Goal: Information Seeking & Learning: Learn about a topic

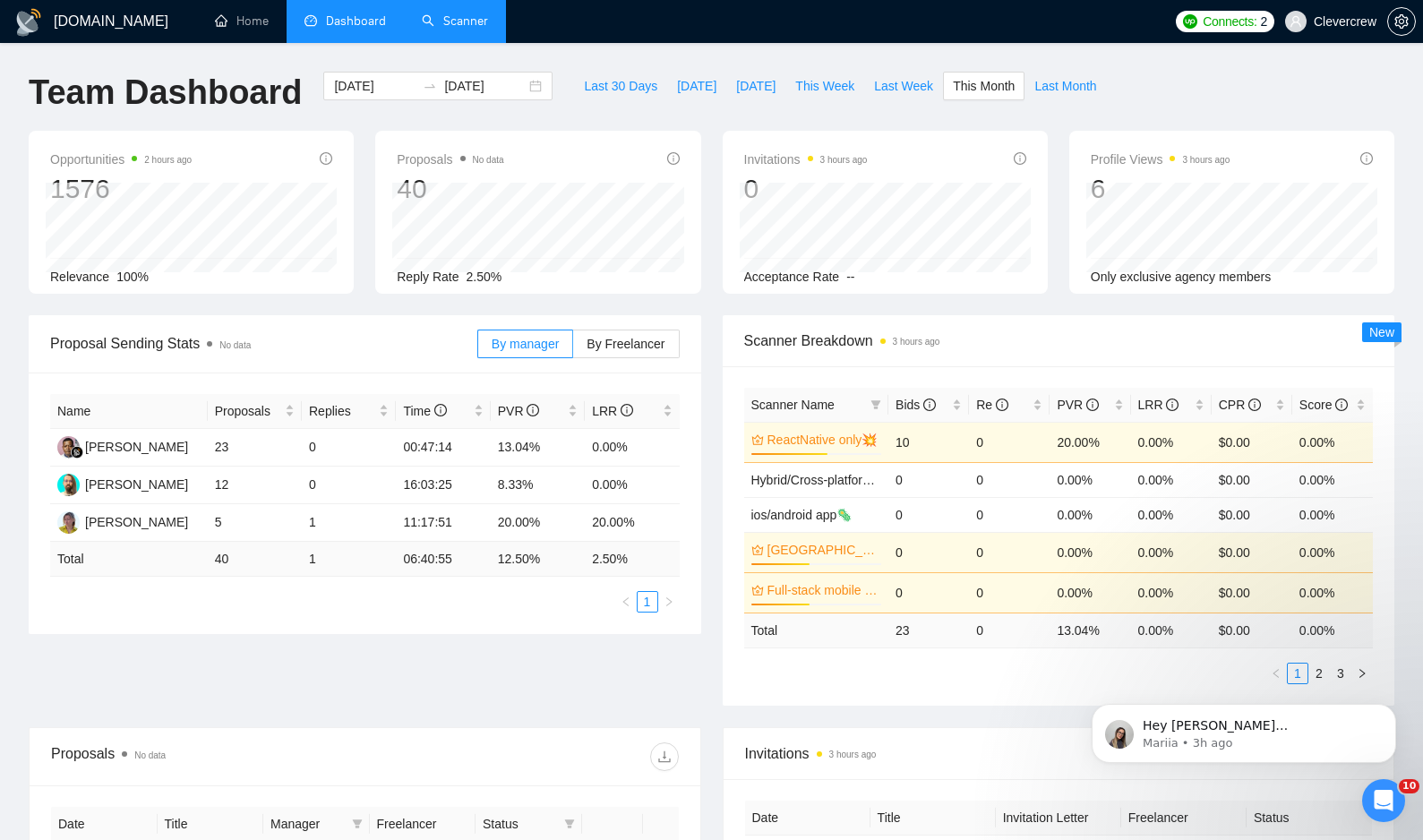
click at [471, 15] on link "Scanner" at bounding box center [454, 20] width 66 height 15
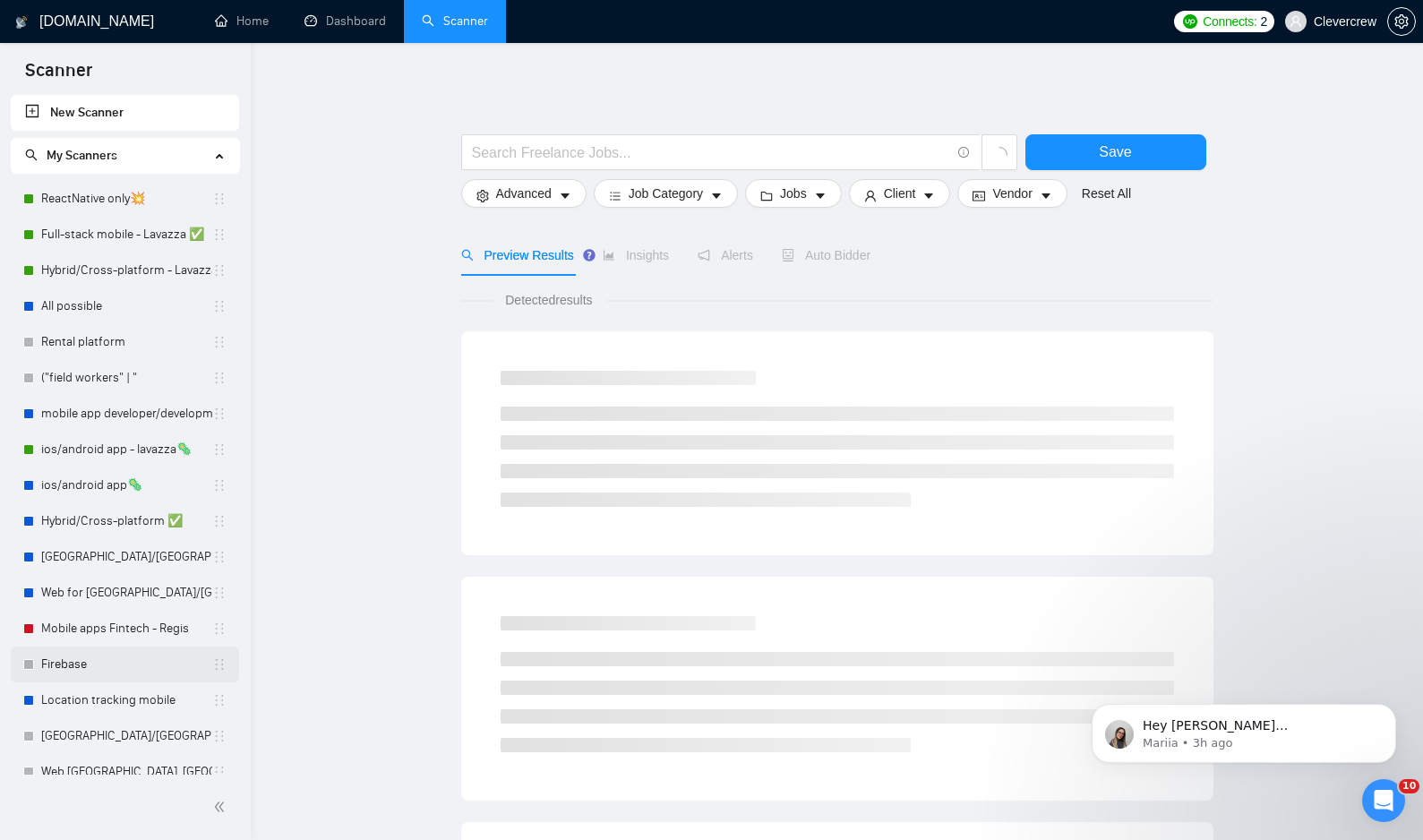
scroll to position [839, 0]
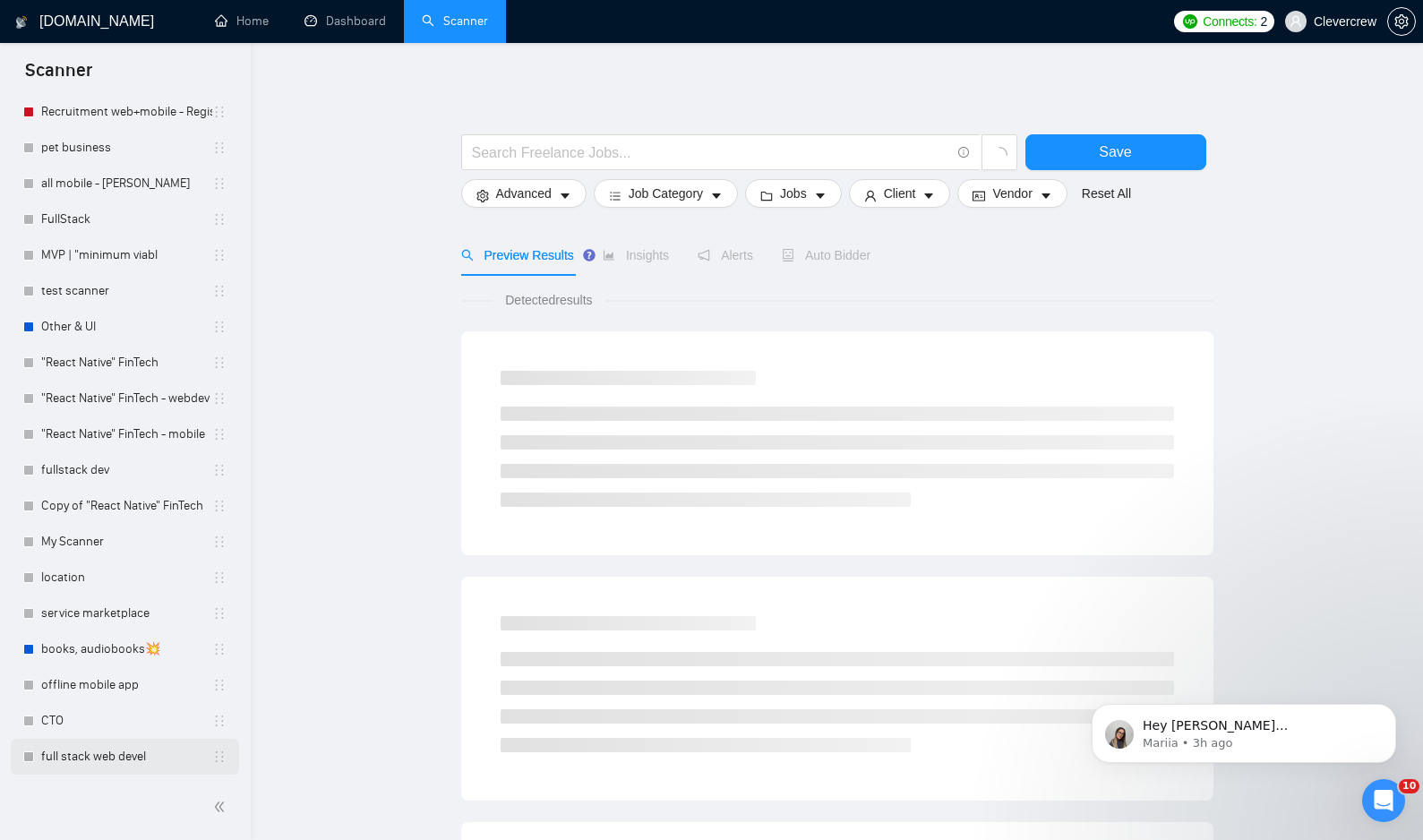
click at [104, 762] on link "full stack web devel" at bounding box center [127, 756] width 171 height 35
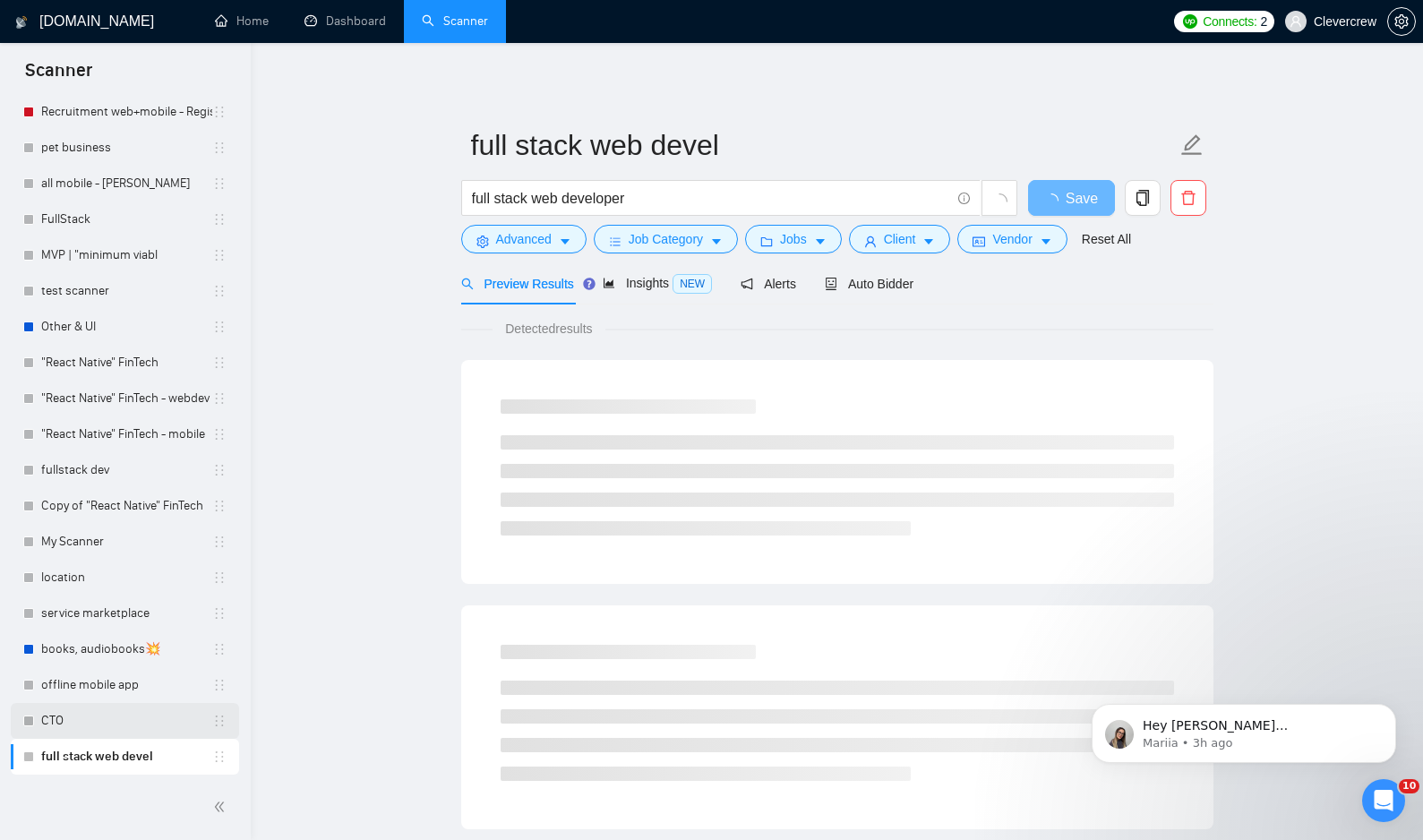
click at [78, 715] on link "CTO" at bounding box center [127, 721] width 171 height 35
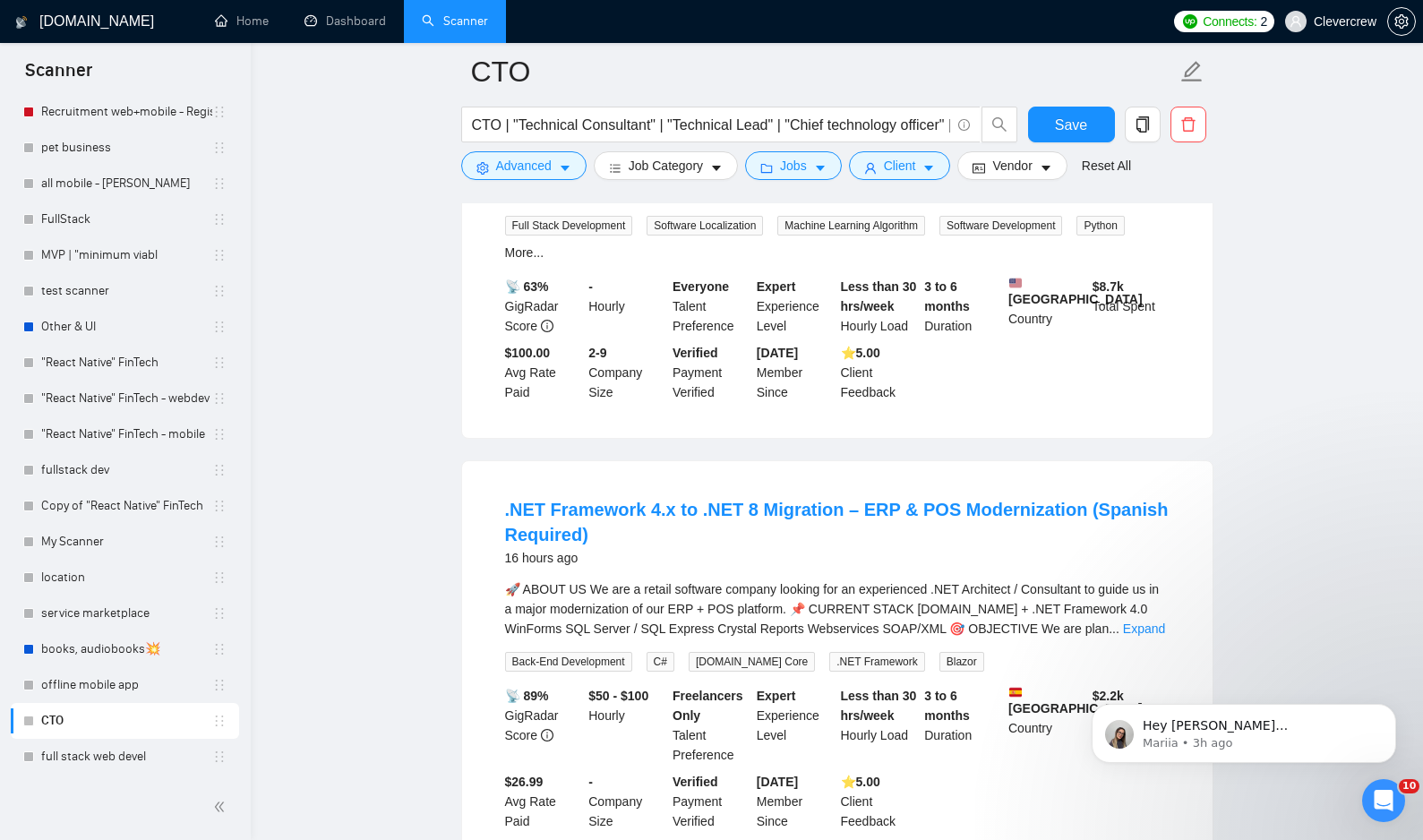
scroll to position [287, 0]
click at [1135, 635] on link "Expand" at bounding box center [1144, 627] width 42 height 14
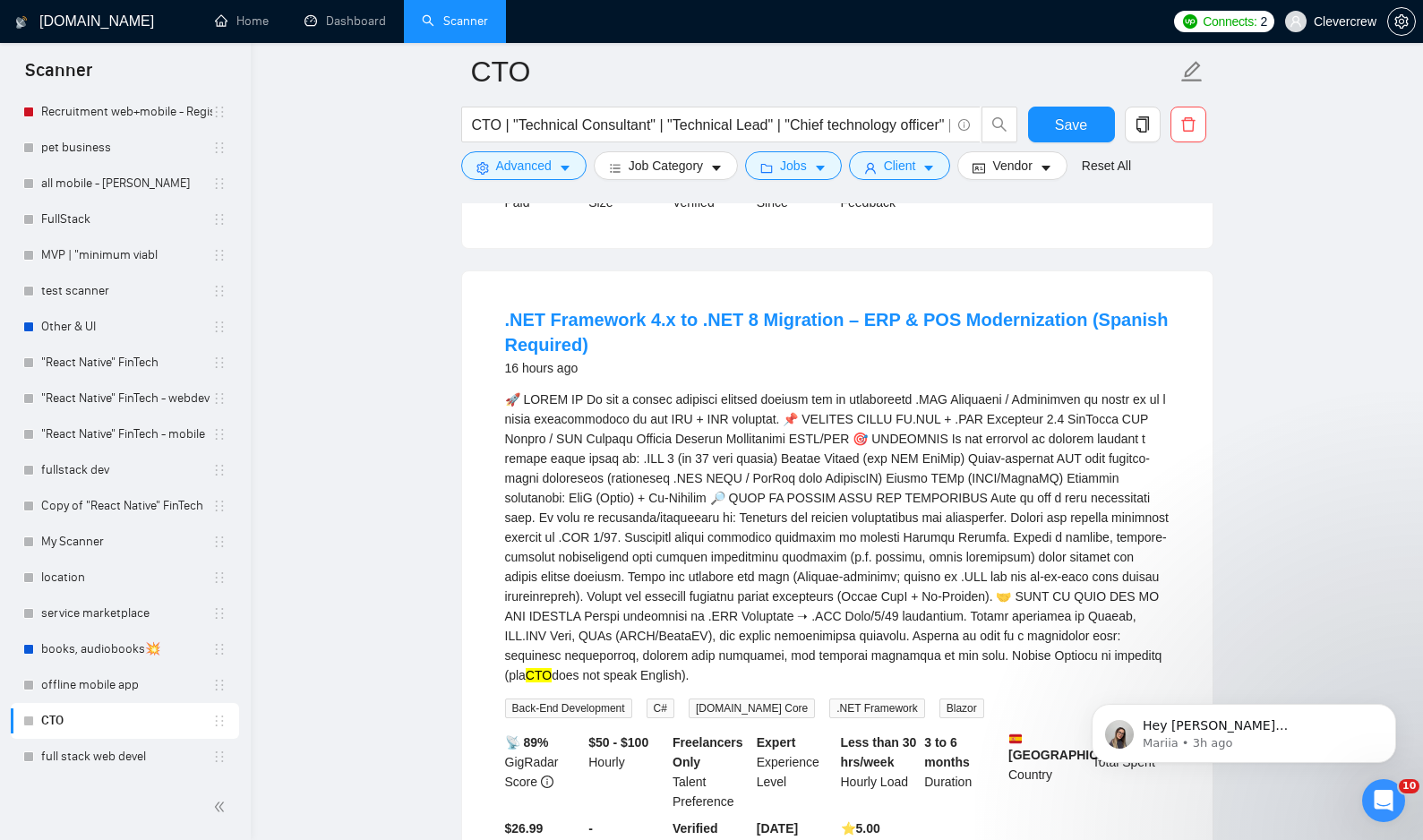
scroll to position [480, 0]
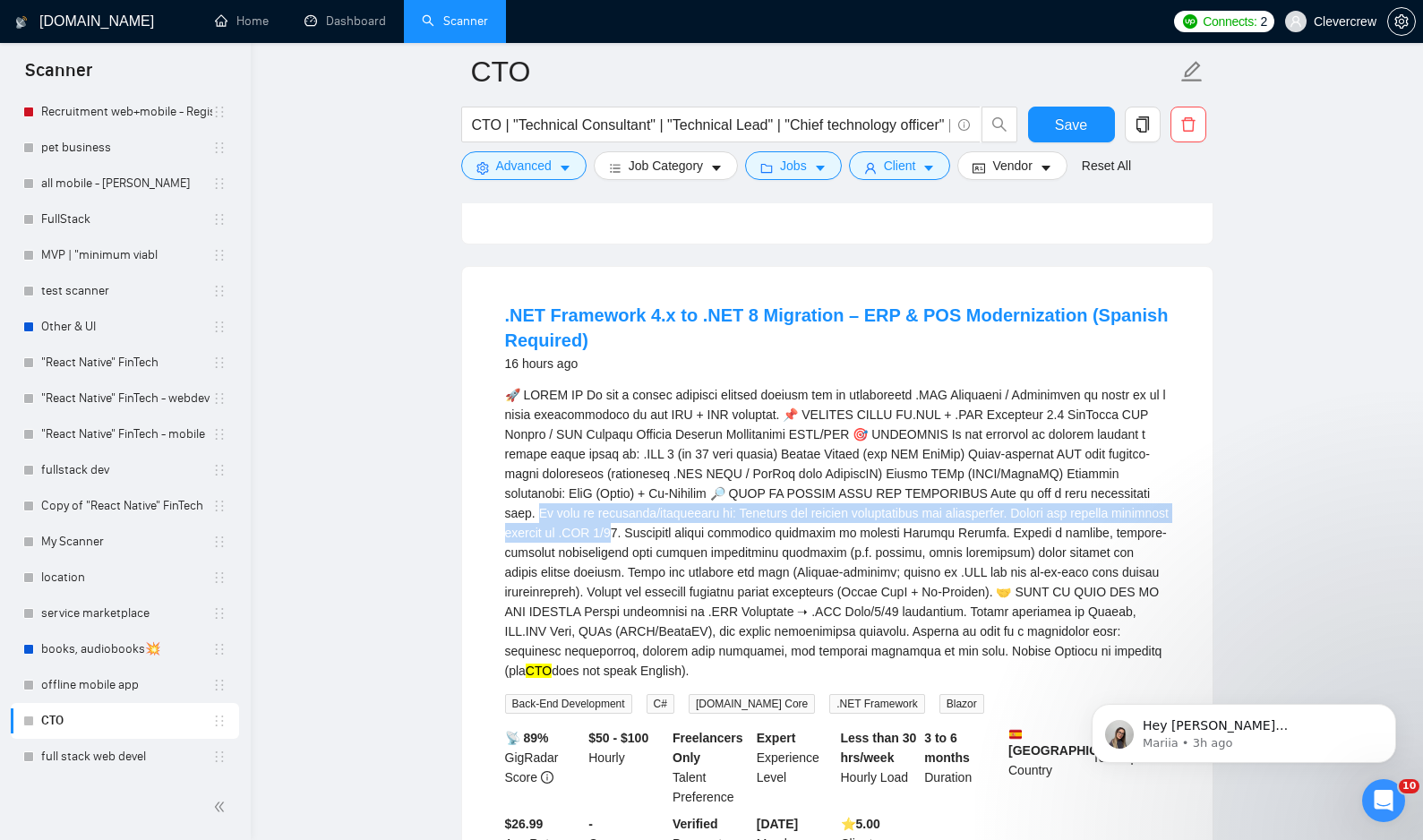
drag, startPoint x: 712, startPoint y: 522, endPoint x: 861, endPoint y: 540, distance: 150.1
click at [860, 540] on div "CTO does not speak English)." at bounding box center [836, 532] width 664 height 295
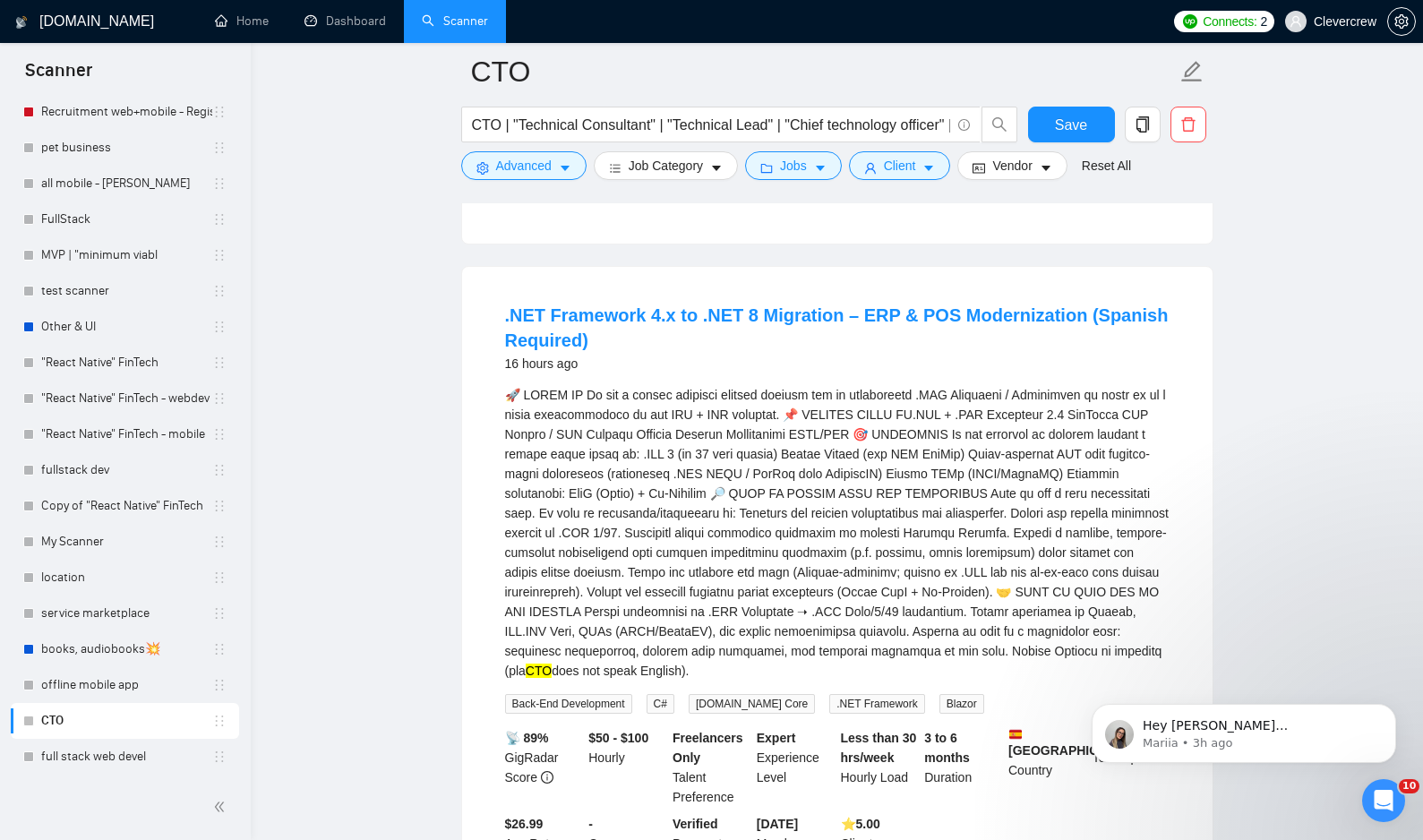
click at [1000, 537] on div "CTO does not speak English)." at bounding box center [836, 532] width 664 height 295
drag, startPoint x: 920, startPoint y: 527, endPoint x: 1110, endPoint y: 524, distance: 190.0
click at [1110, 524] on div "CTO does not speak English)." at bounding box center [836, 532] width 664 height 295
copy div "aluate our current architecture and"
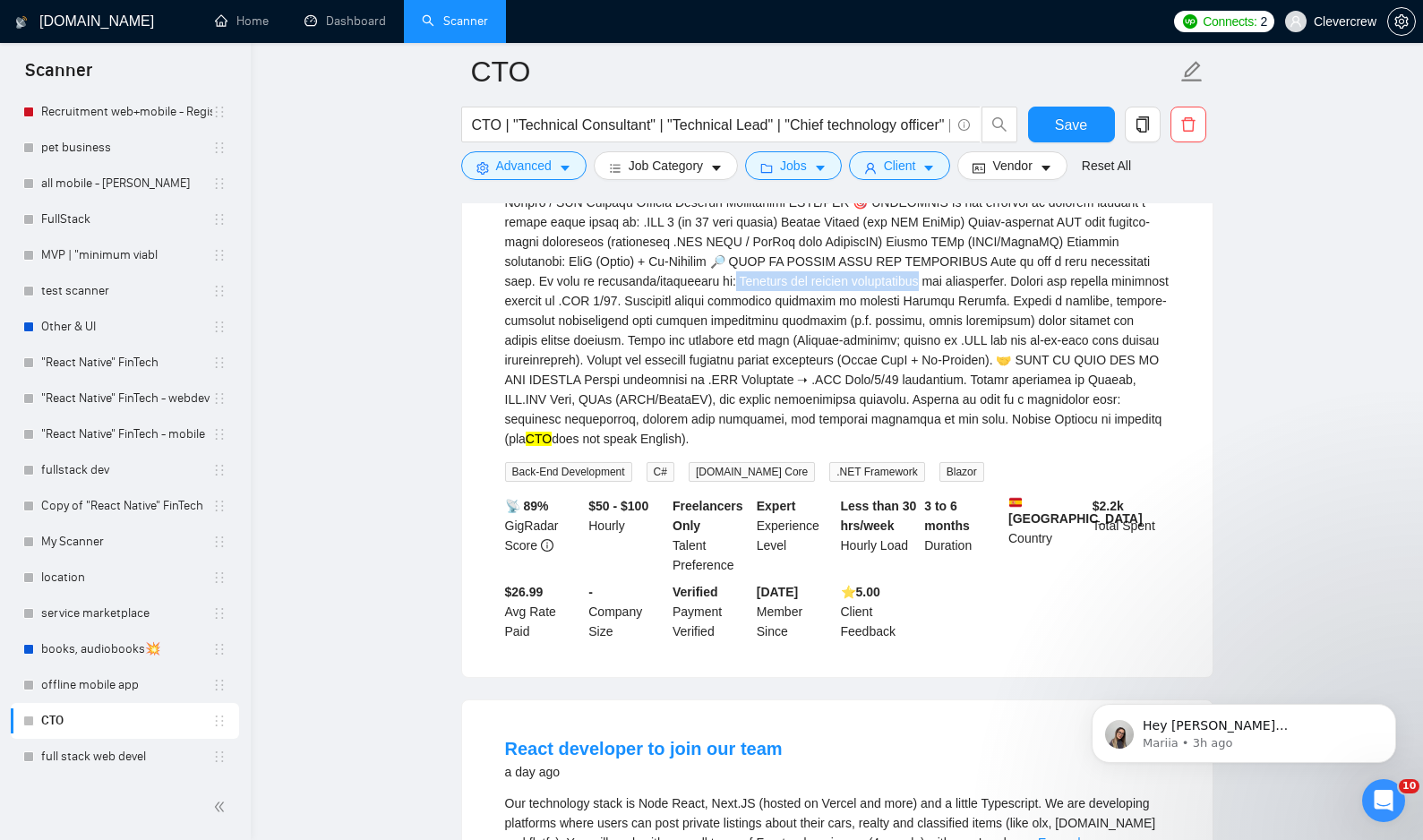
scroll to position [714, 0]
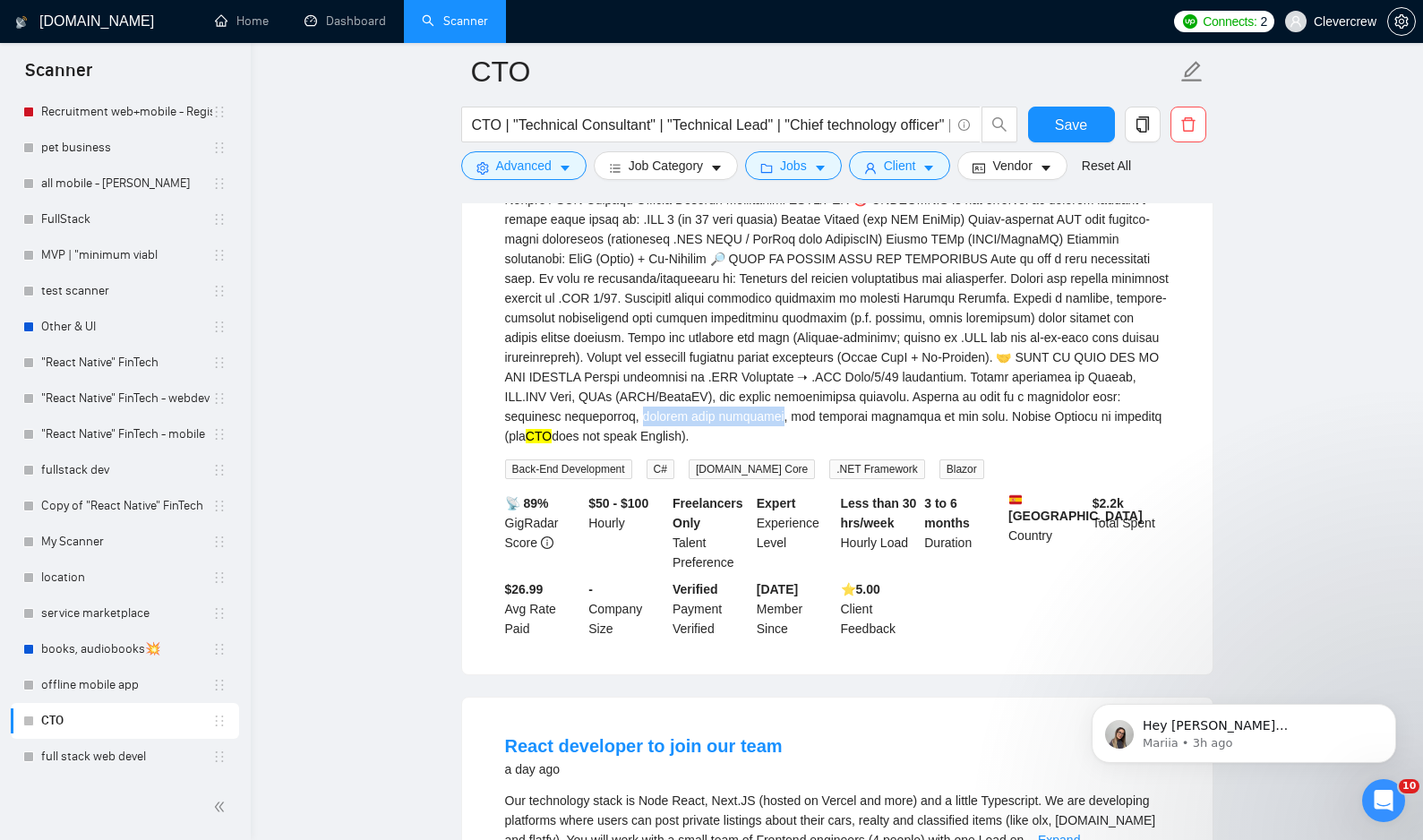
drag, startPoint x: 1023, startPoint y: 425, endPoint x: 1155, endPoint y: 425, distance: 132.0
click at [1155, 425] on div "CTO does not speak English)." at bounding box center [836, 298] width 664 height 295
copy div "se best practices, and"
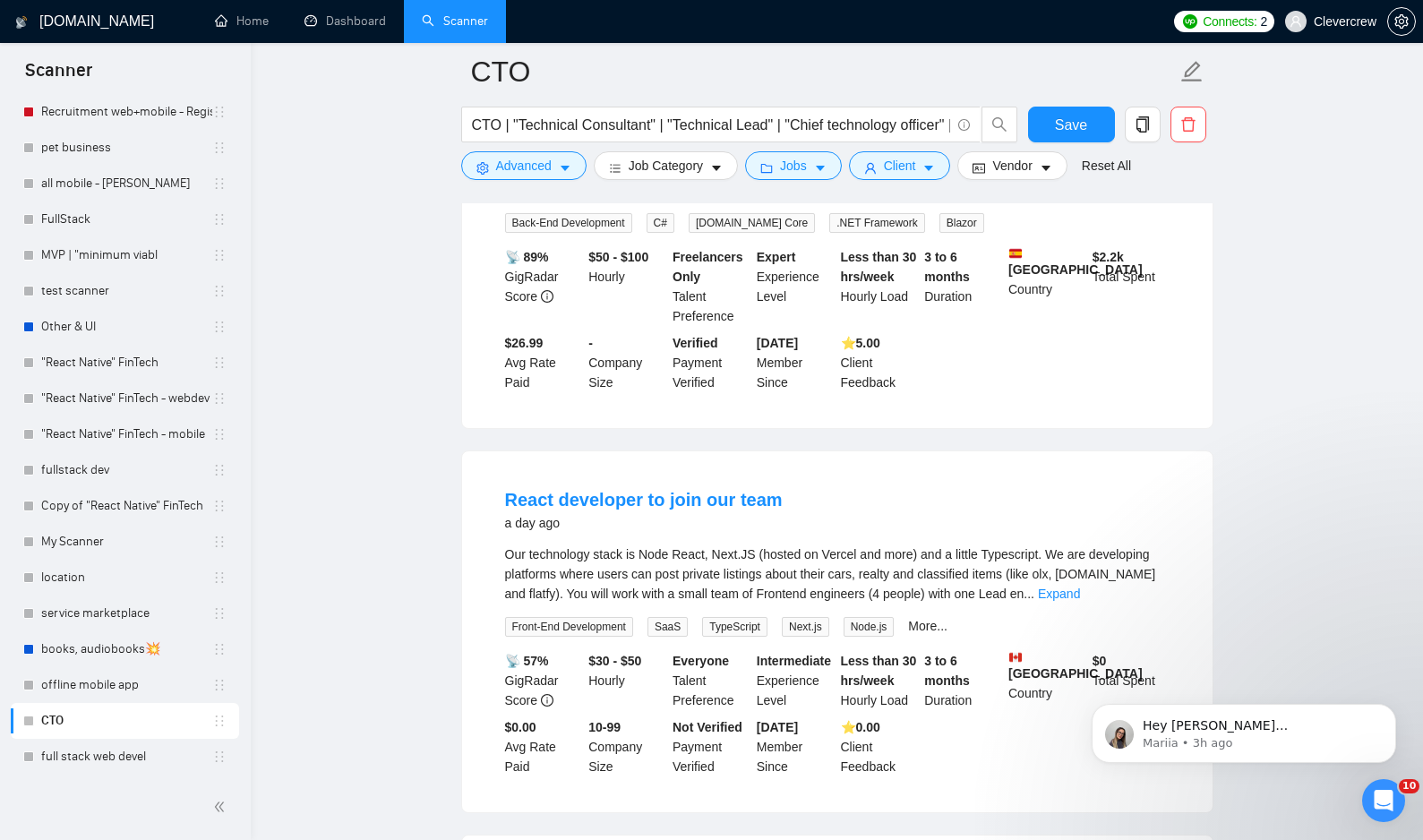
scroll to position [962, 0]
click at [1080, 600] on link "Expand" at bounding box center [1058, 592] width 42 height 14
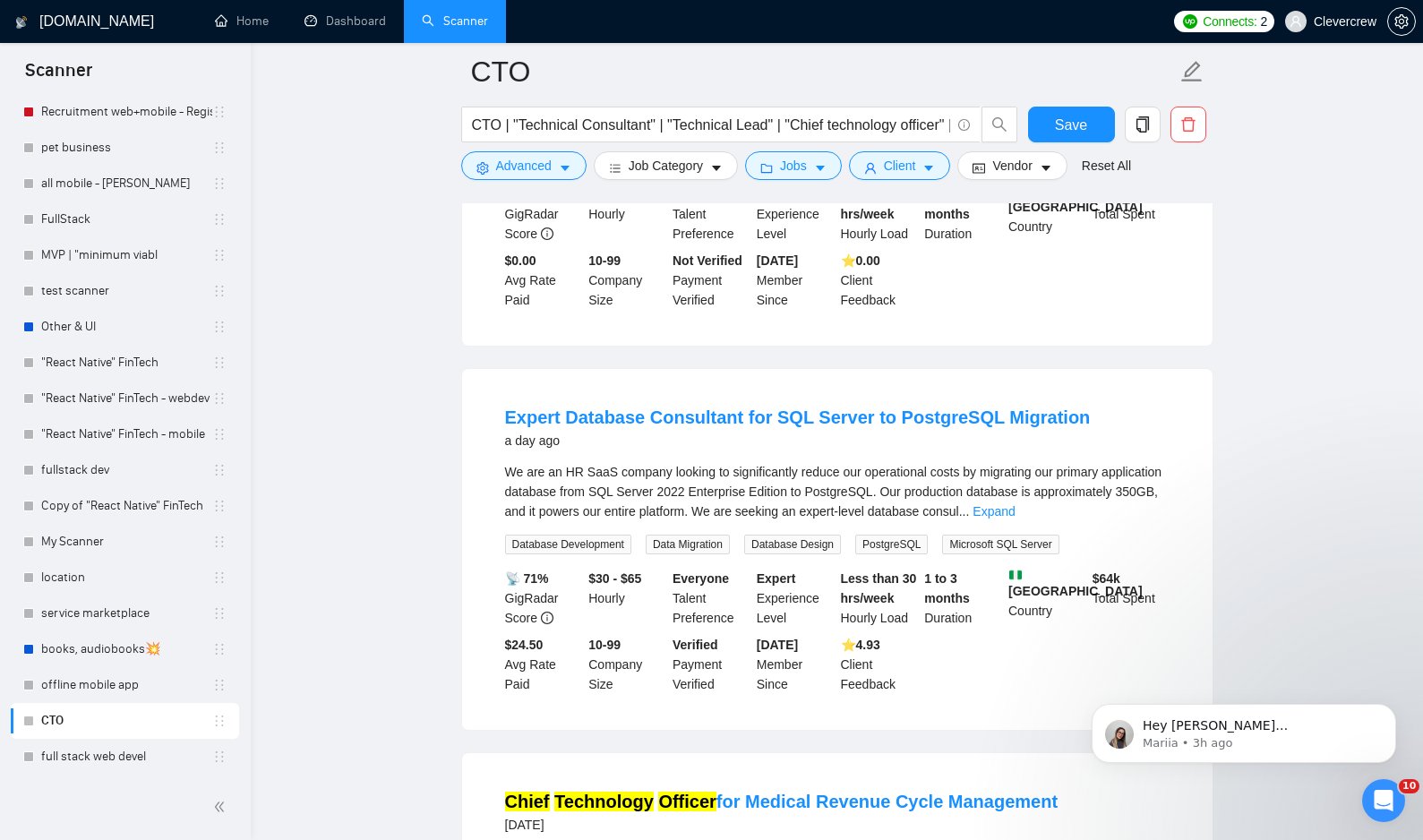
scroll to position [1494, 0]
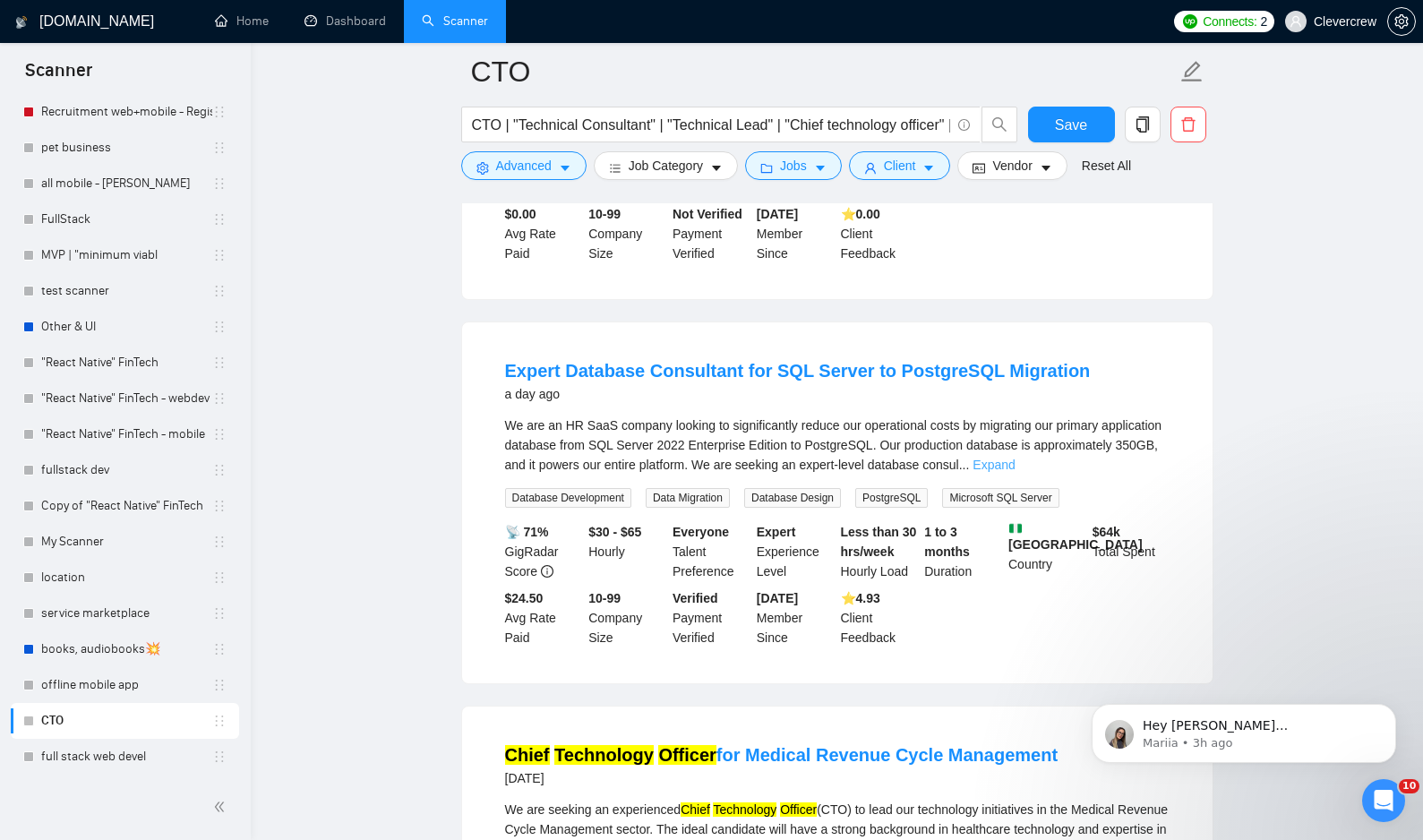
click at [1014, 469] on link "Expand" at bounding box center [993, 464] width 42 height 14
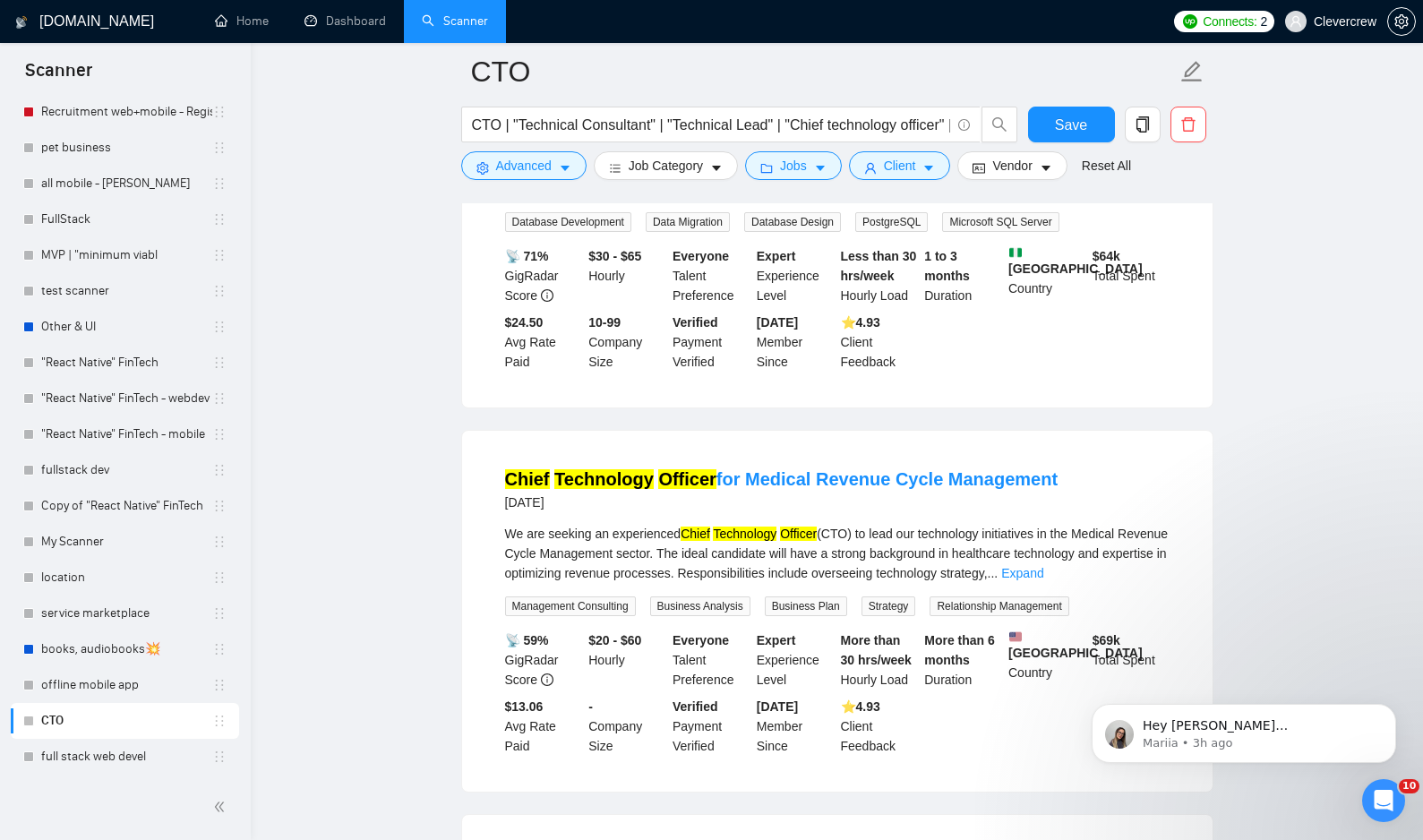
scroll to position [2516, 0]
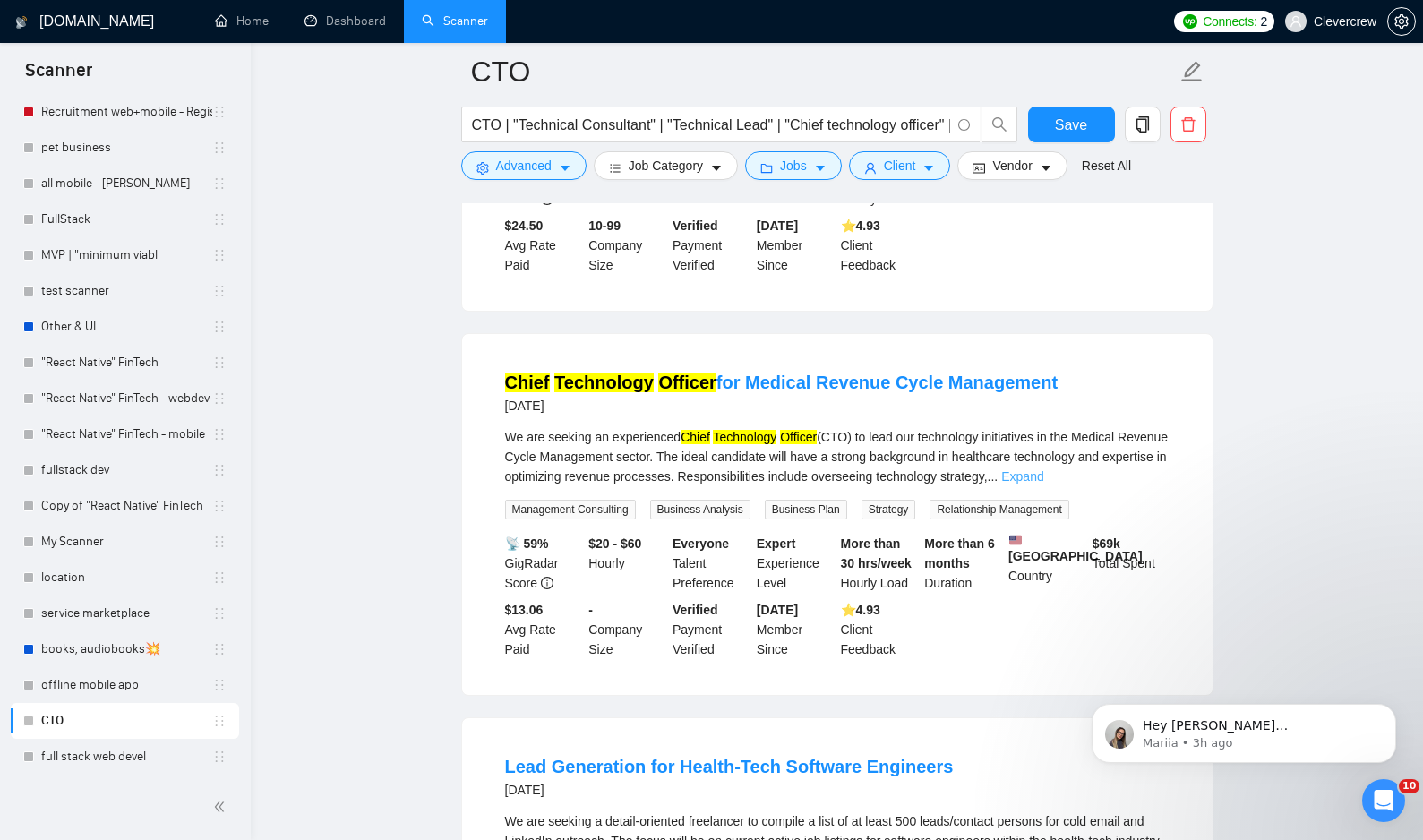
click at [1043, 483] on link "Expand" at bounding box center [1022, 476] width 42 height 14
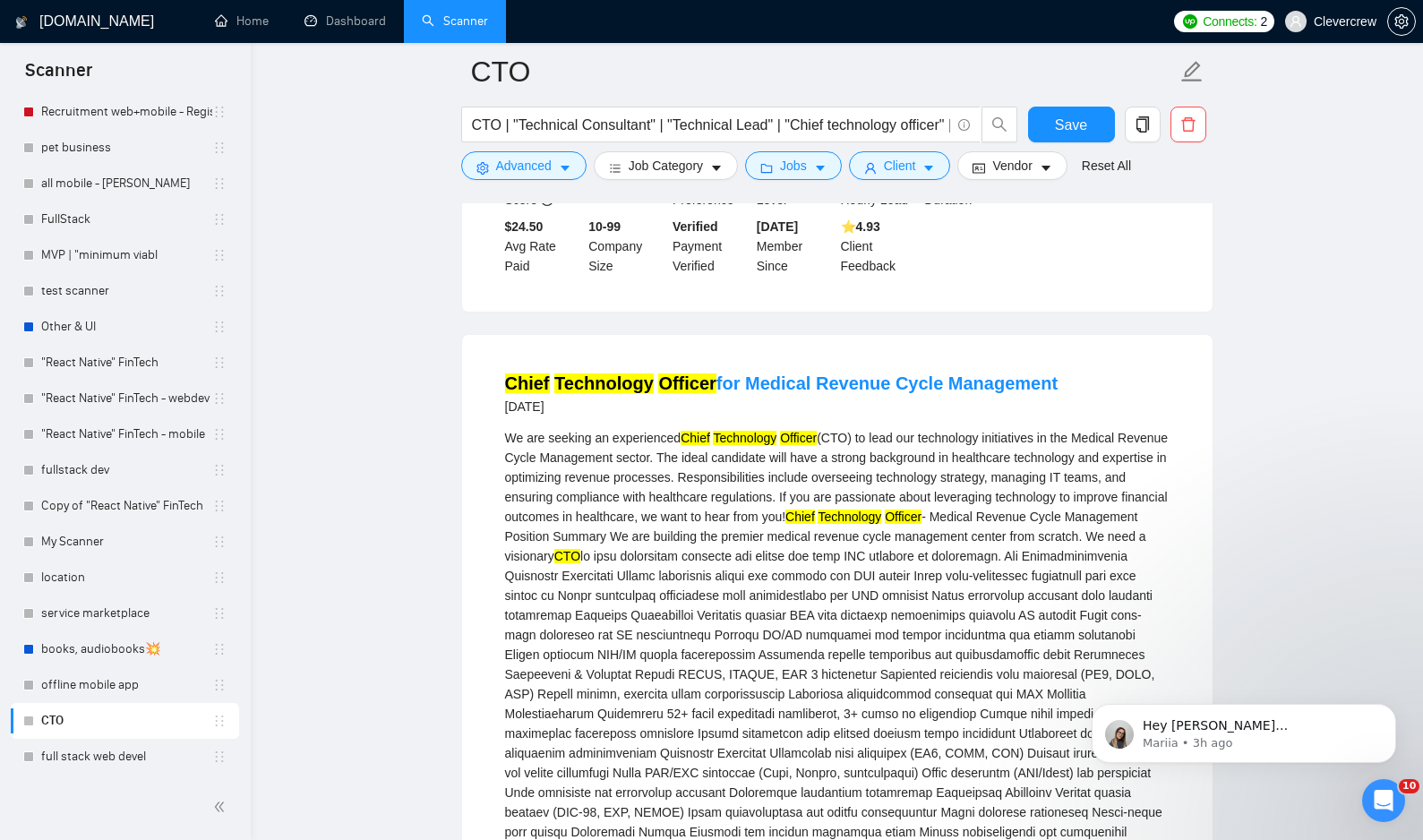
scroll to position [2517, 0]
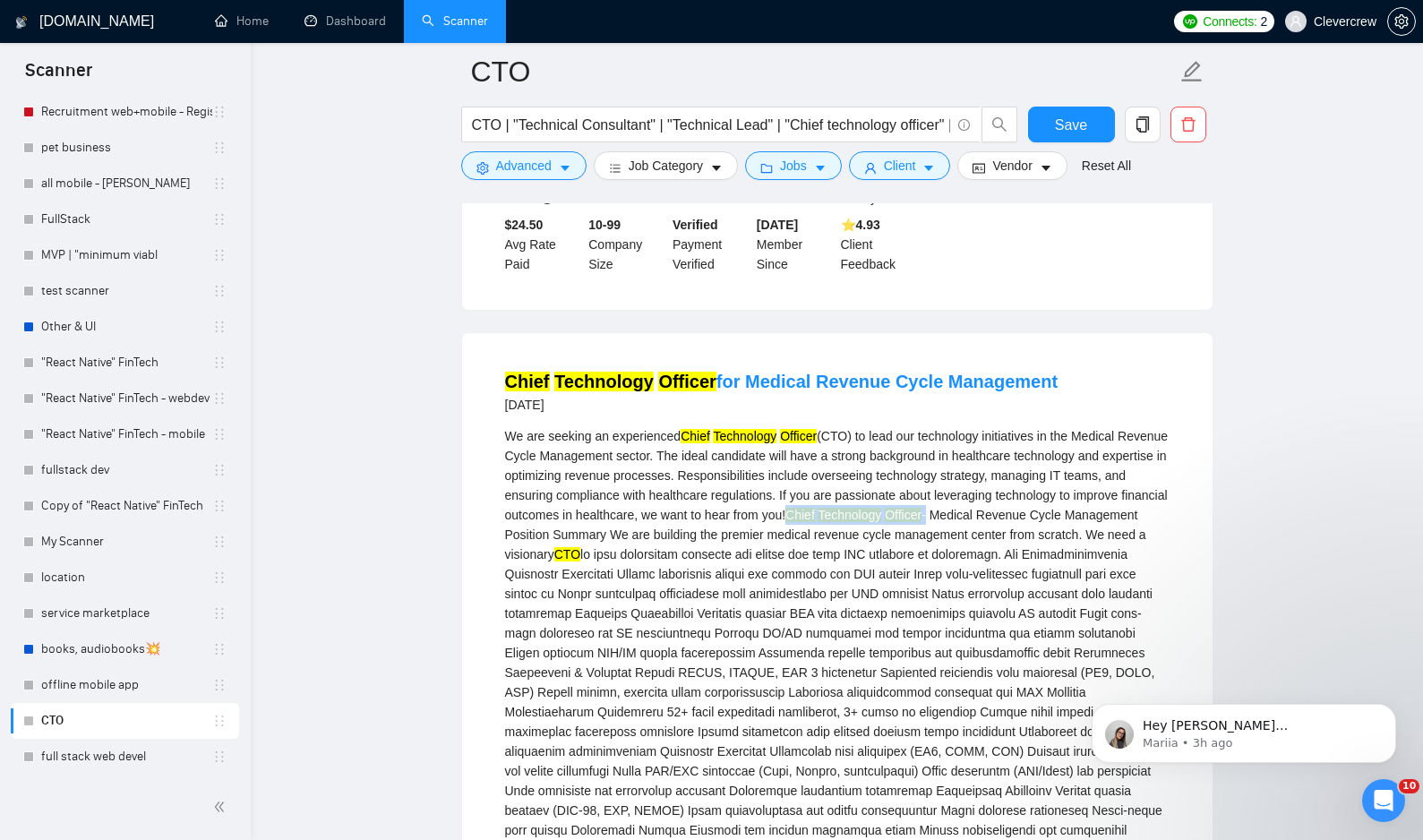
drag, startPoint x: 917, startPoint y: 540, endPoint x: 1062, endPoint y: 547, distance: 145.2
click at [1062, 547] on div "We are seeking an experienced Chief Technology Officer (CTO) to lead our techno…" at bounding box center [836, 711] width 664 height 571
copy div "Chief Technology Officer"
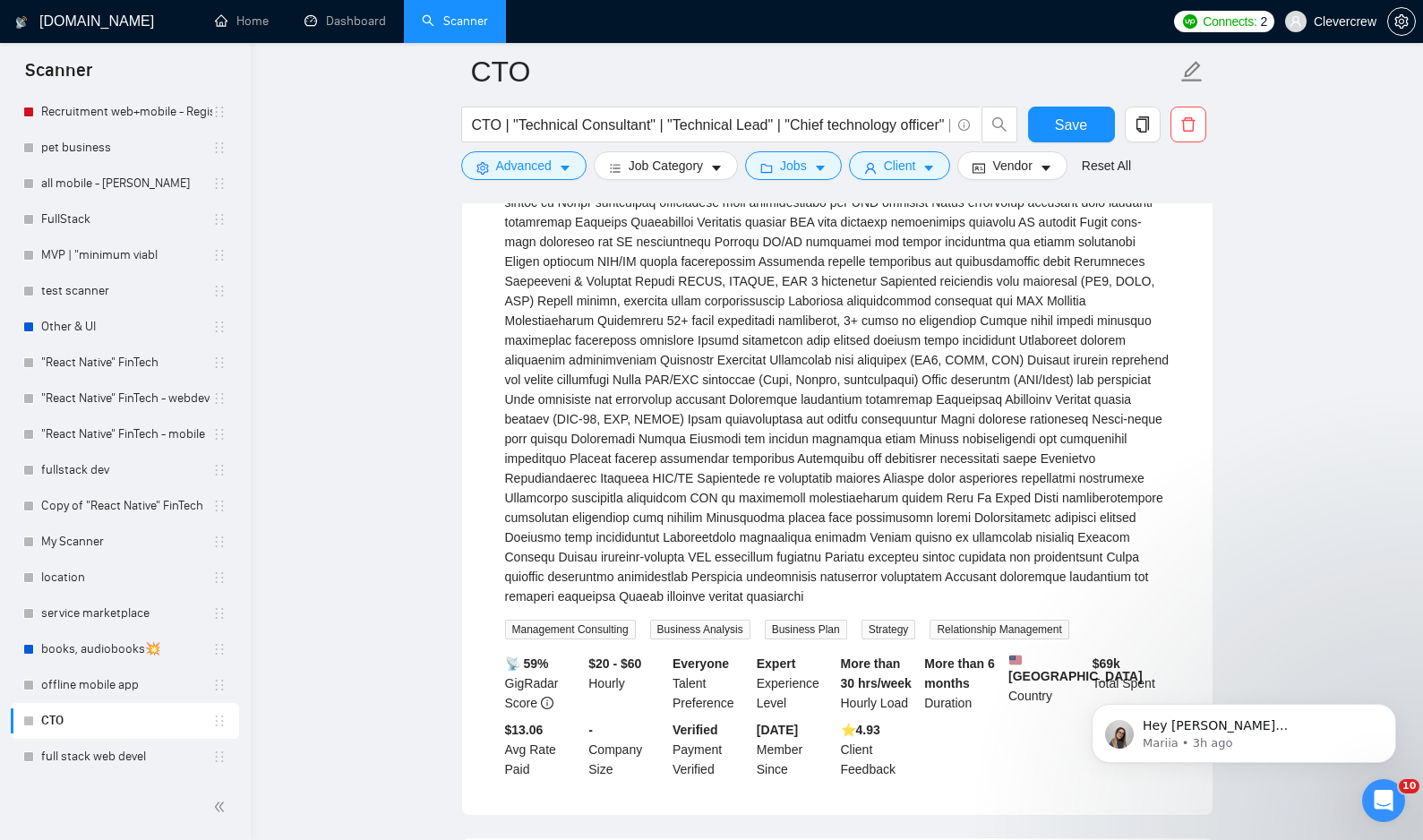
scroll to position [2909, 0]
drag, startPoint x: 806, startPoint y: 529, endPoint x: 715, endPoint y: 554, distance: 94.4
click at [715, 553] on div "We are seeking an experienced Chief Technology Officer (CTO) to lead our techno…" at bounding box center [836, 319] width 664 height 571
click at [804, 562] on div "We are seeking an experienced Chief Technology Officer (CTO) to lead our techno…" at bounding box center [836, 319] width 664 height 571
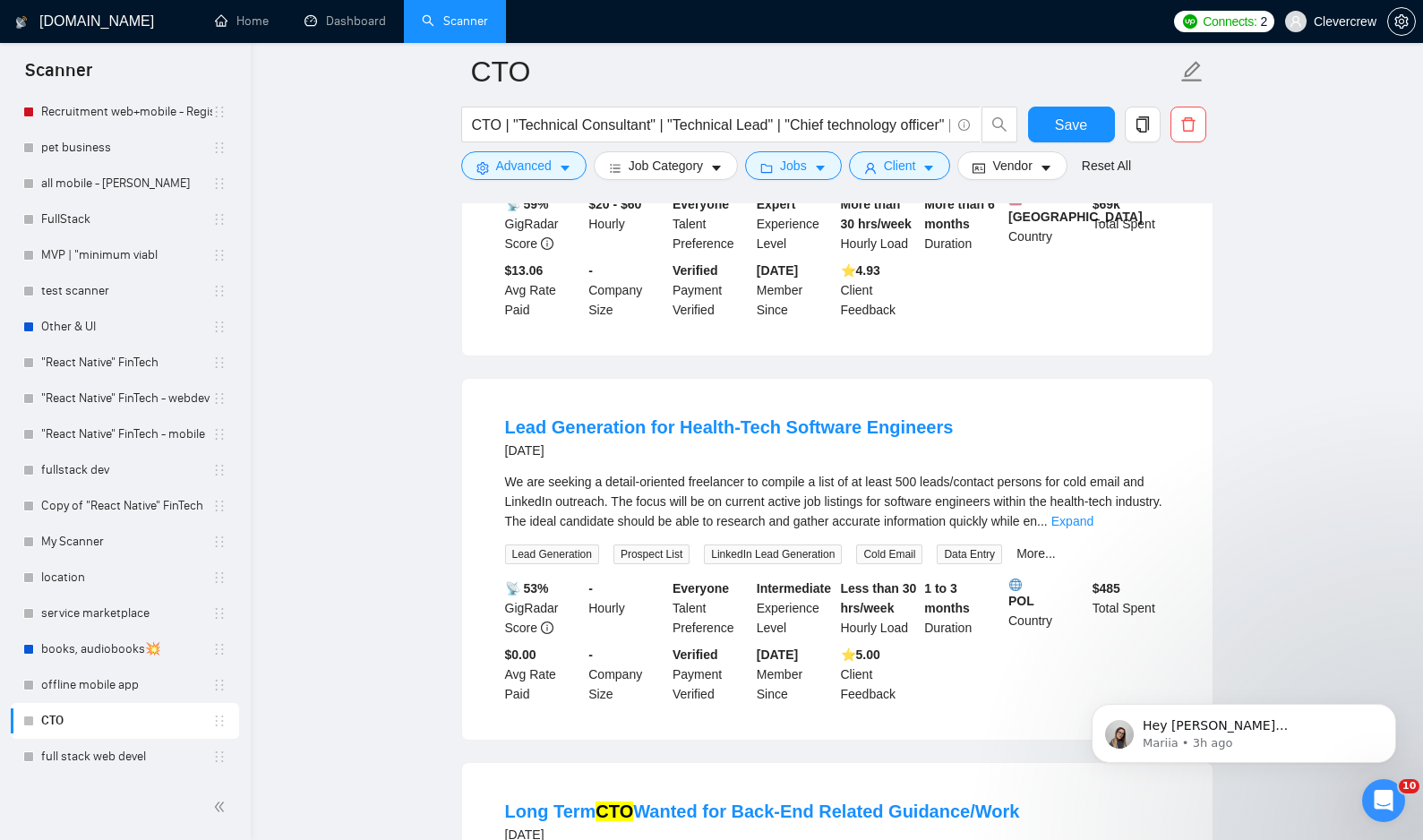
scroll to position [3369, 0]
click at [1093, 526] on link "Expand" at bounding box center [1072, 519] width 42 height 14
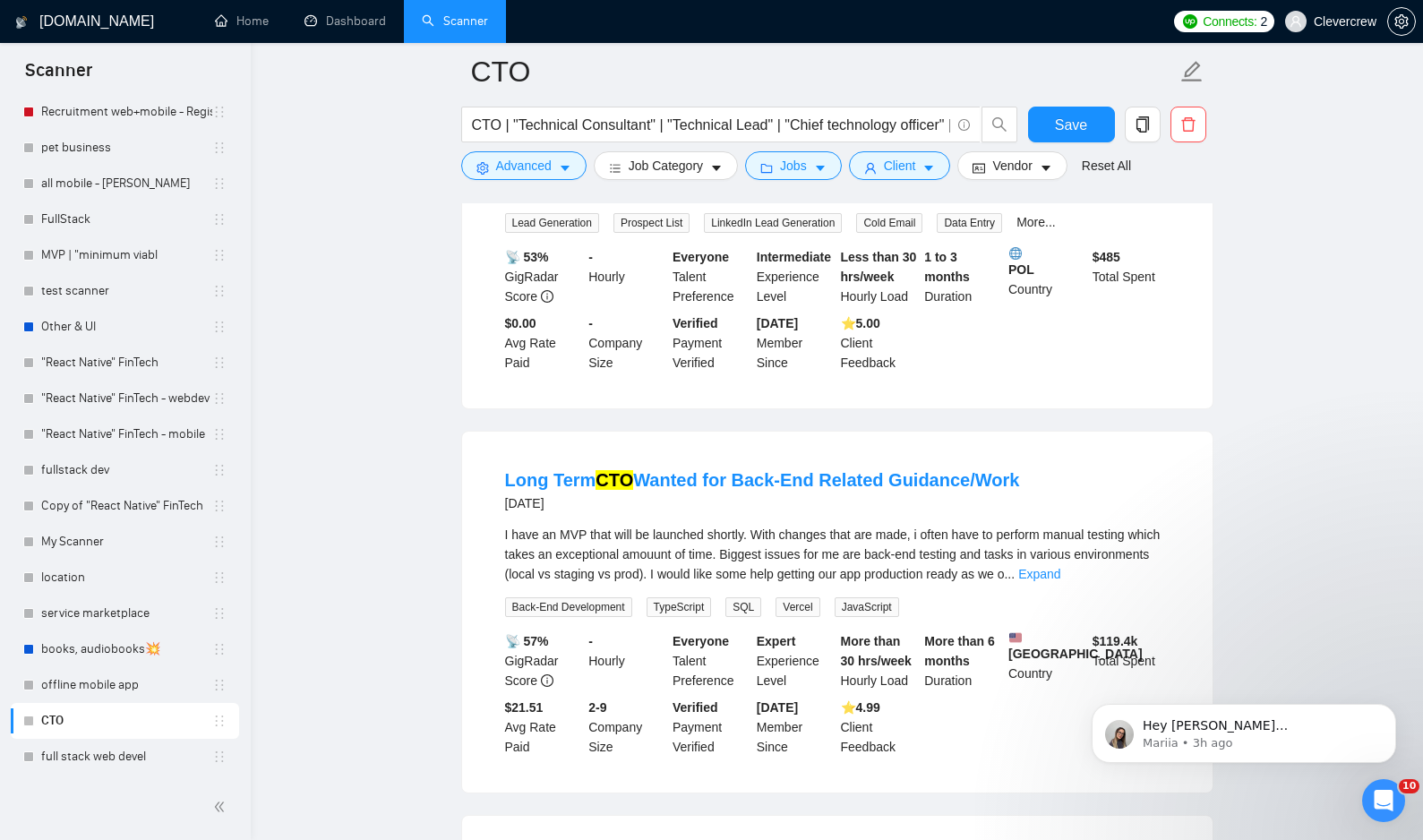
scroll to position [4029, 0]
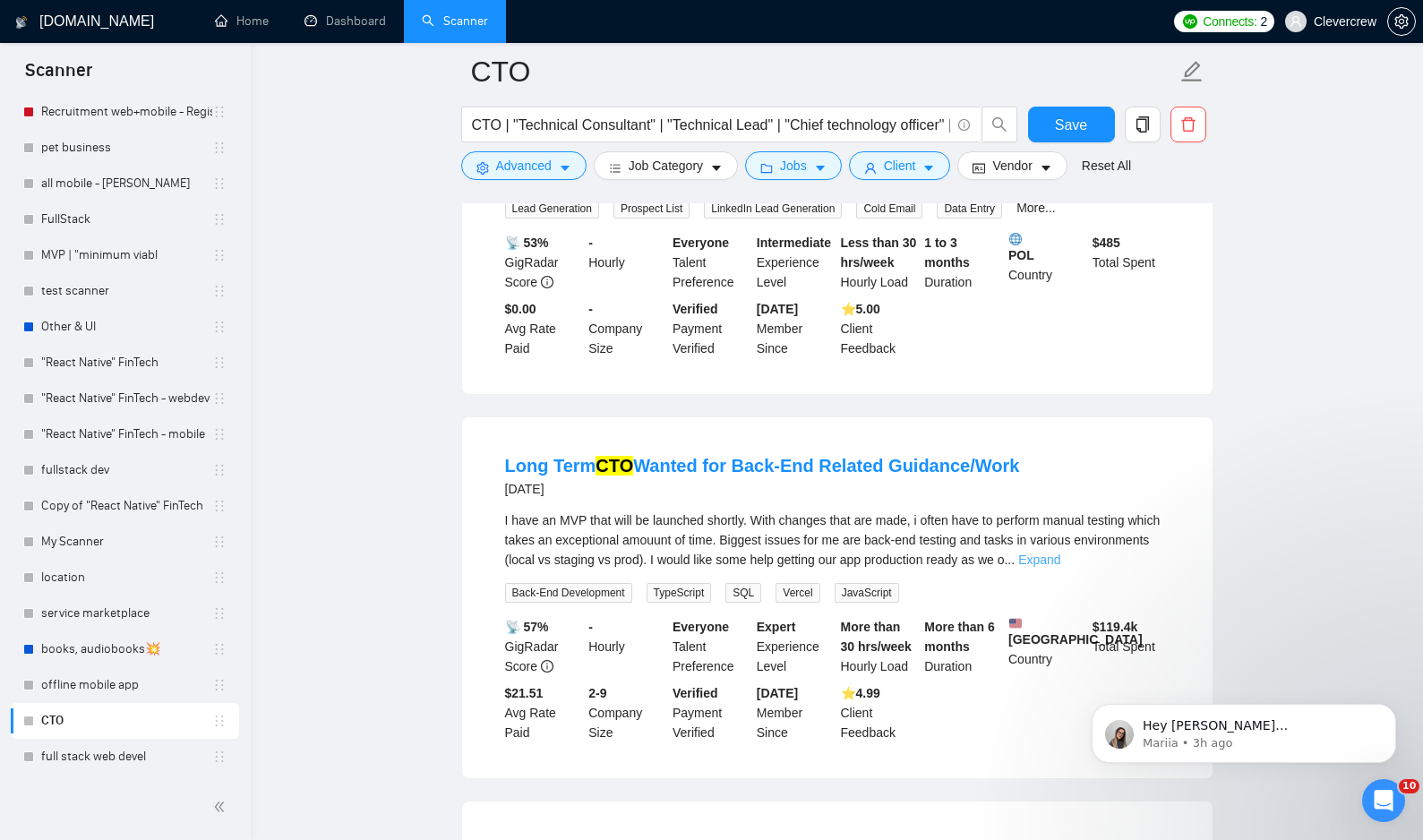
click at [1060, 567] on link "Expand" at bounding box center [1038, 559] width 42 height 14
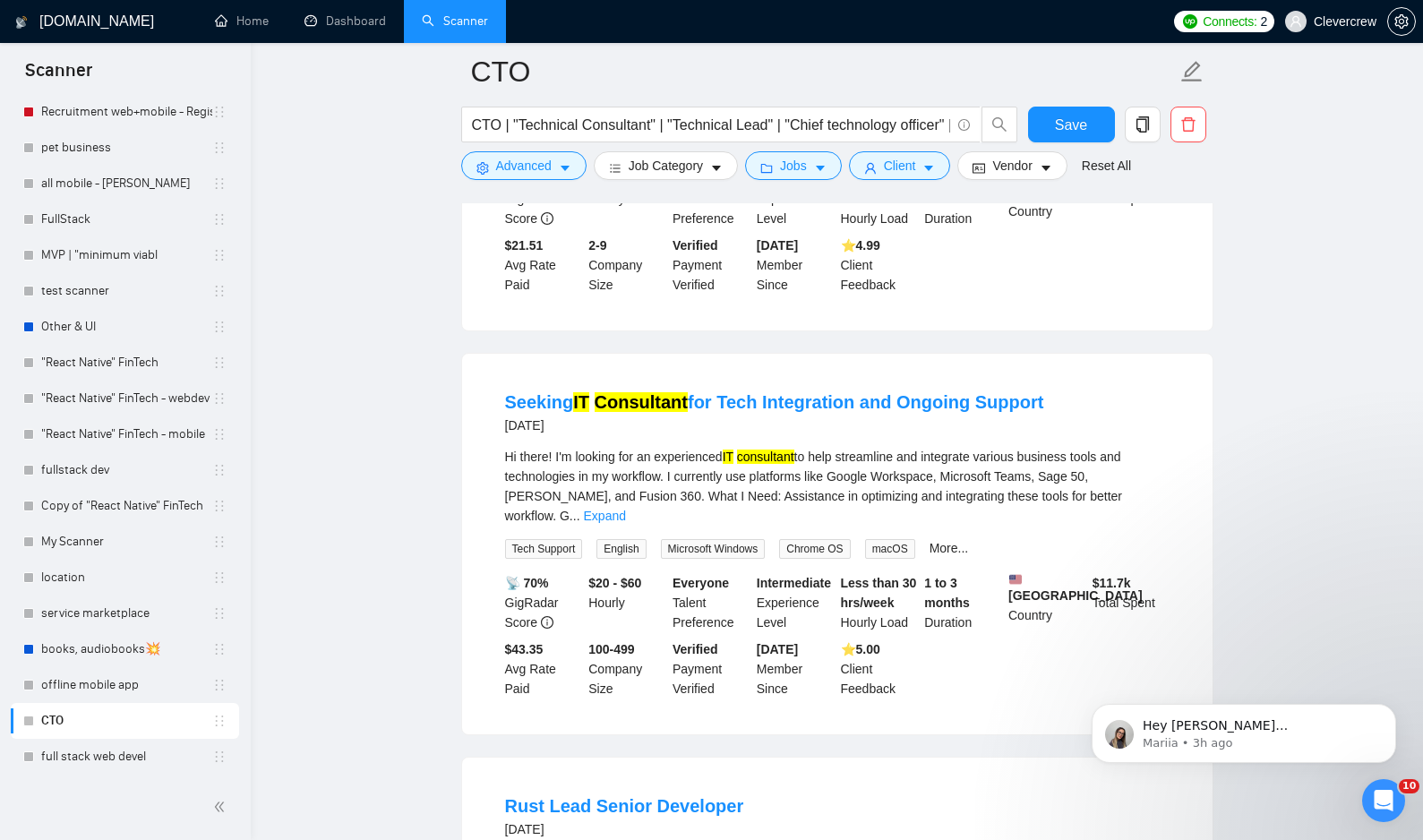
scroll to position [4518, 0]
click at [626, 522] on link "Expand" at bounding box center [604, 513] width 42 height 14
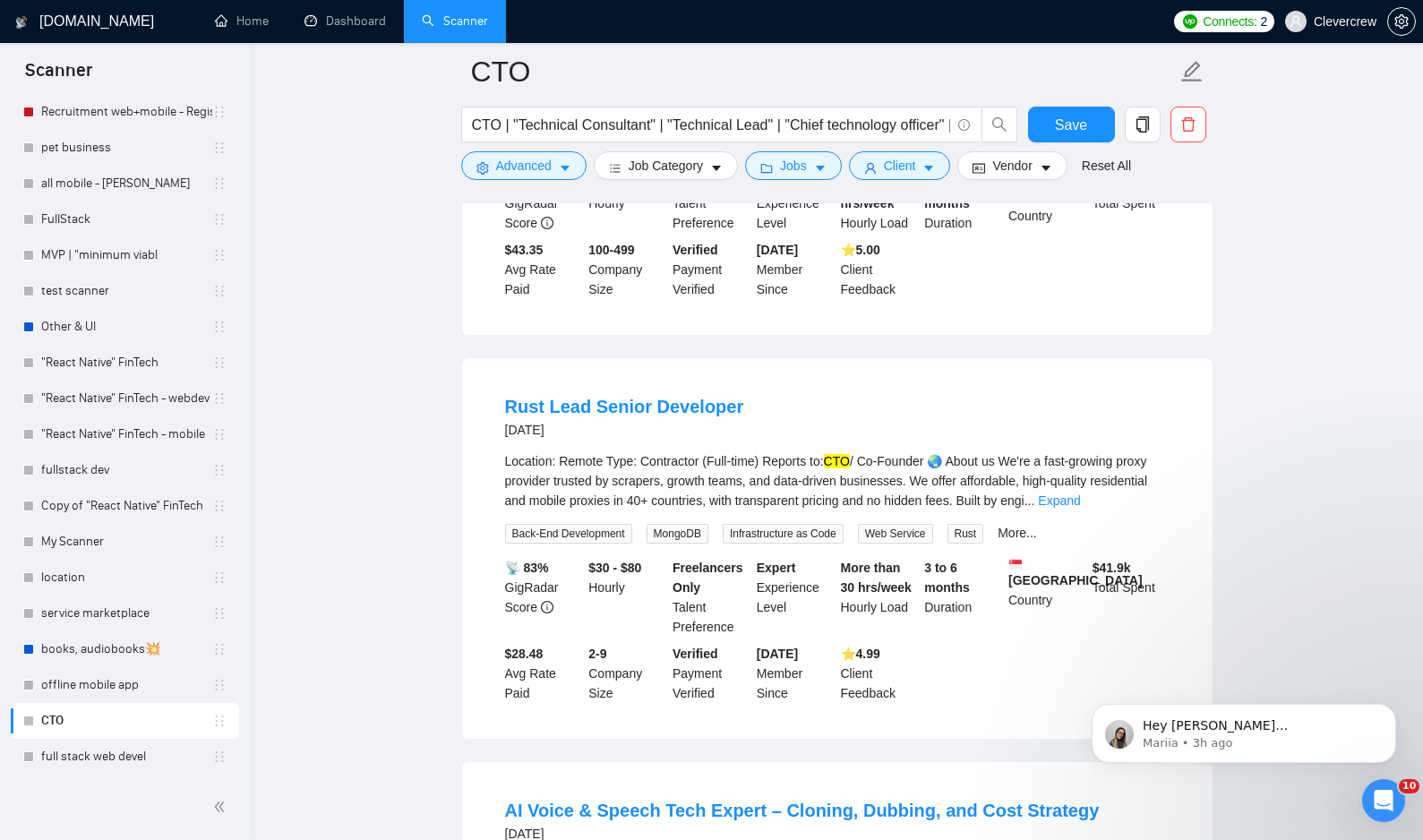
scroll to position [5014, 0]
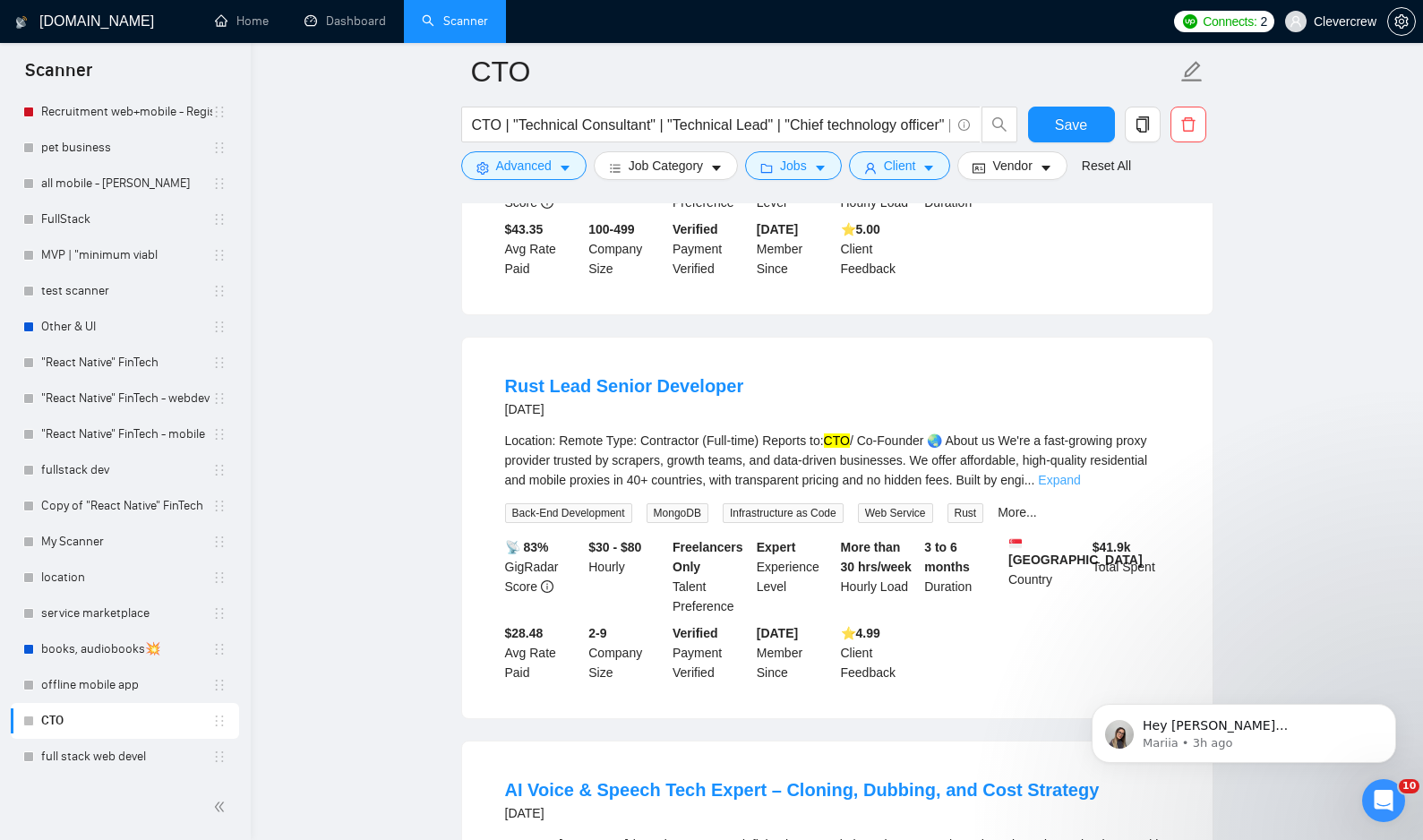
click at [1080, 487] on link "Expand" at bounding box center [1058, 480] width 42 height 14
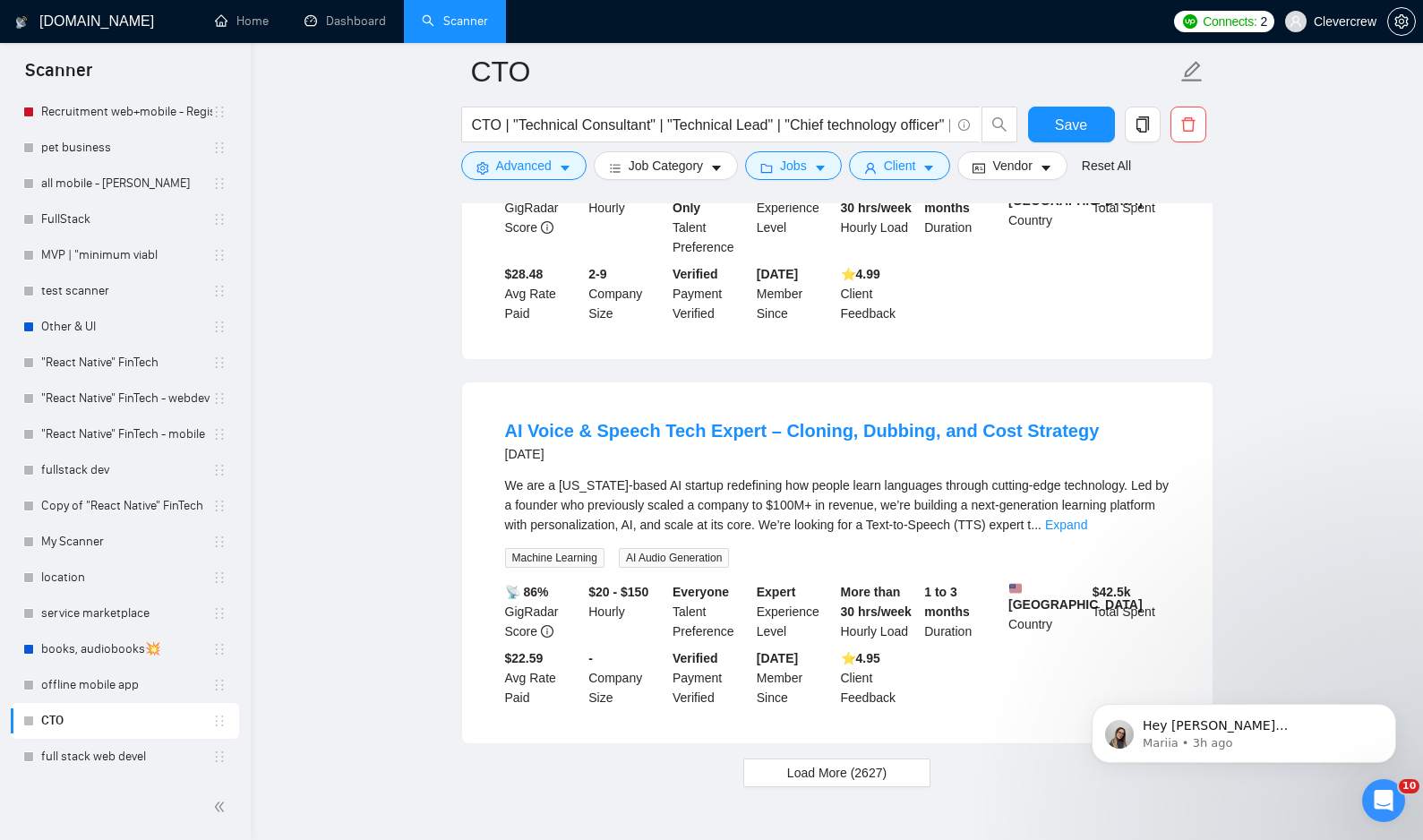
scroll to position [5911, 0]
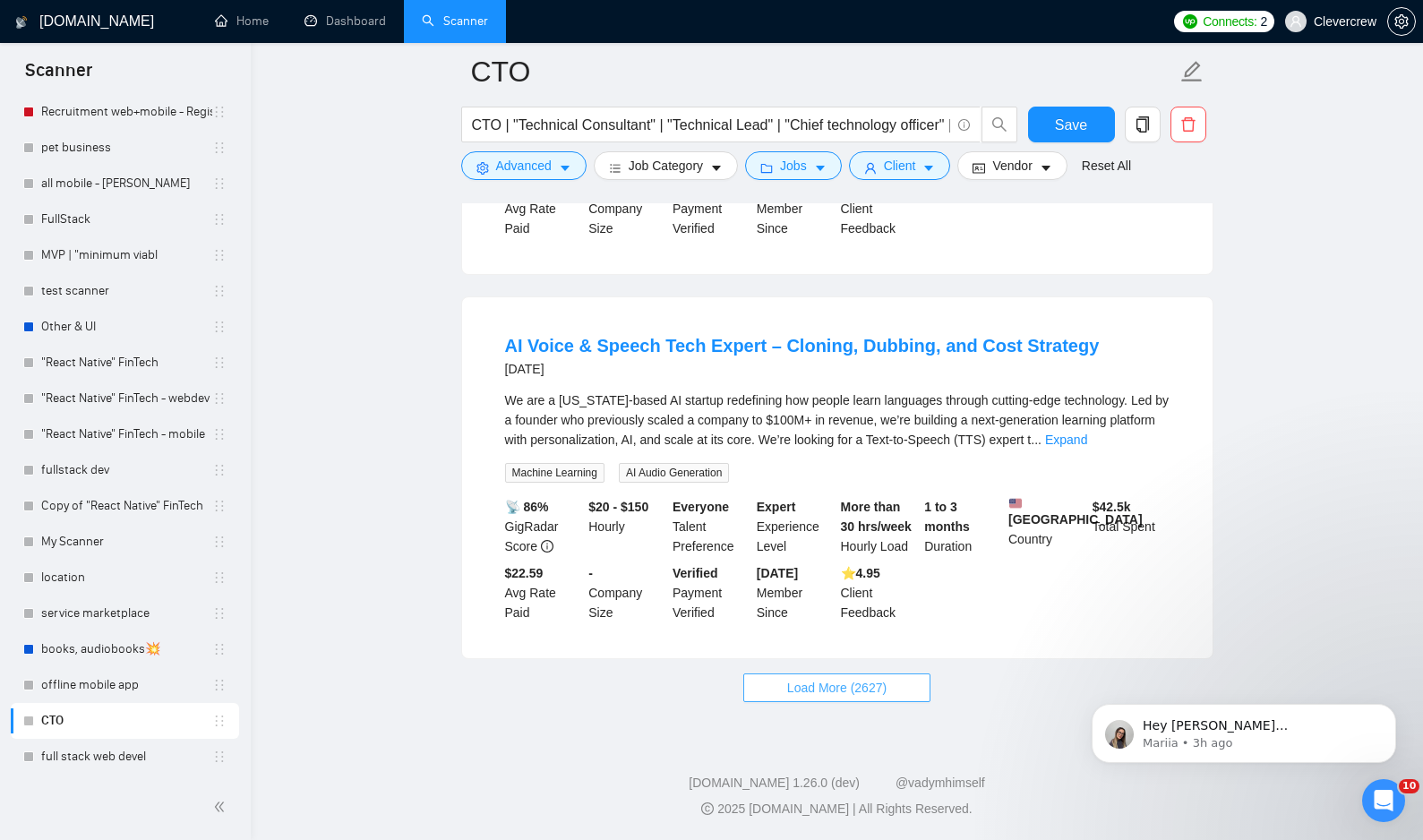
click at [889, 687] on button "Load More (2627)" at bounding box center [836, 687] width 187 height 29
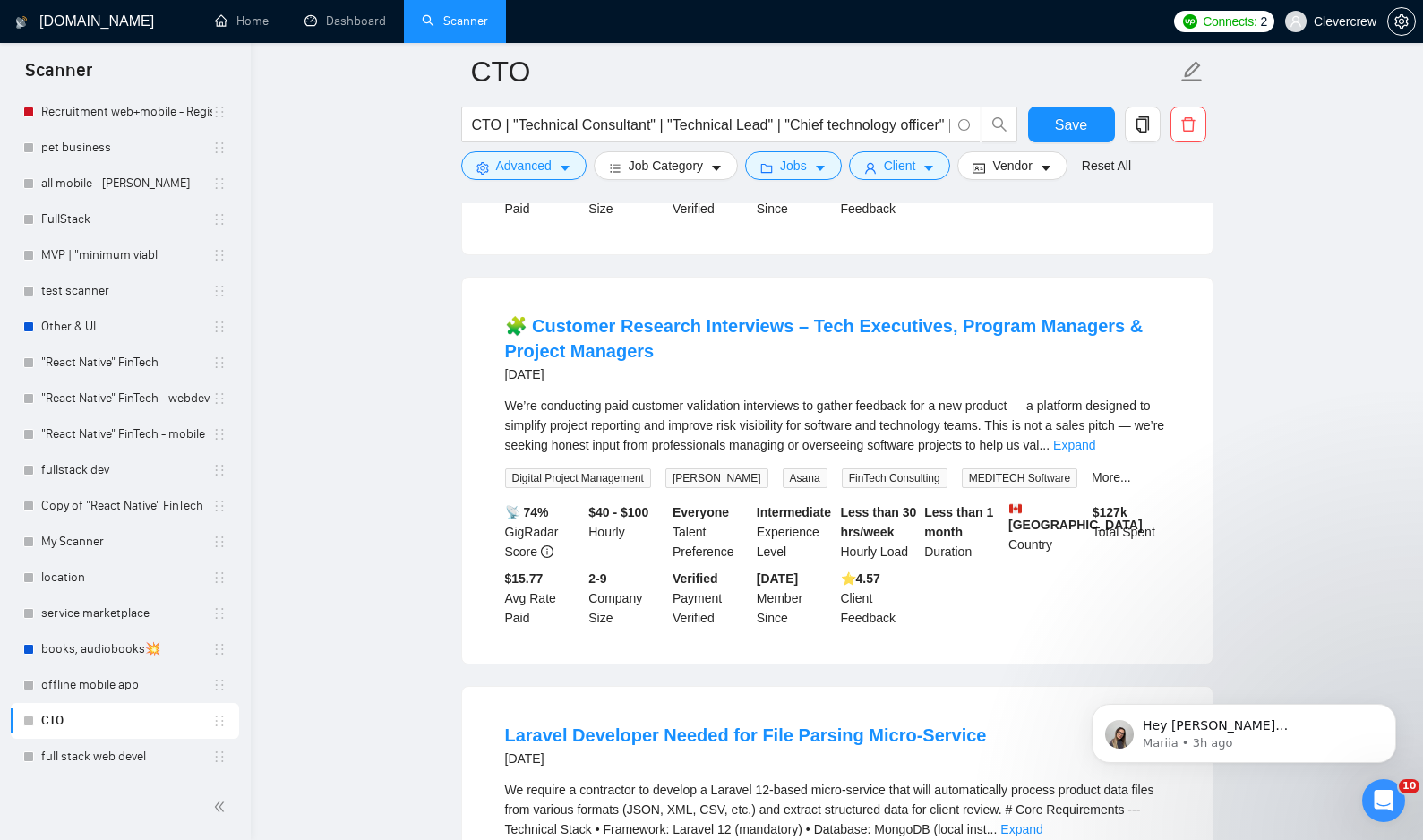
scroll to position [6262, 0]
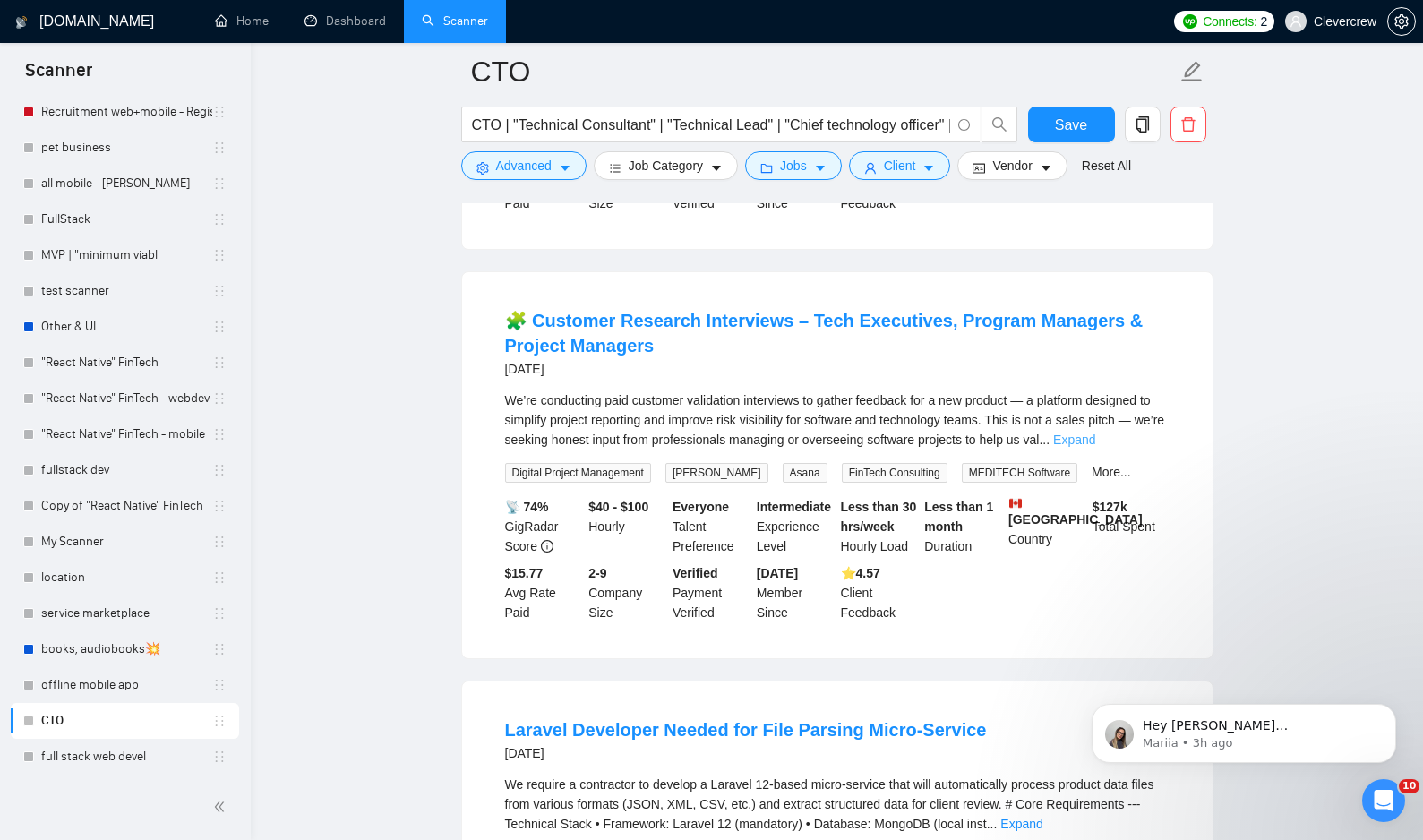
click at [1095, 447] on link "Expand" at bounding box center [1074, 439] width 42 height 14
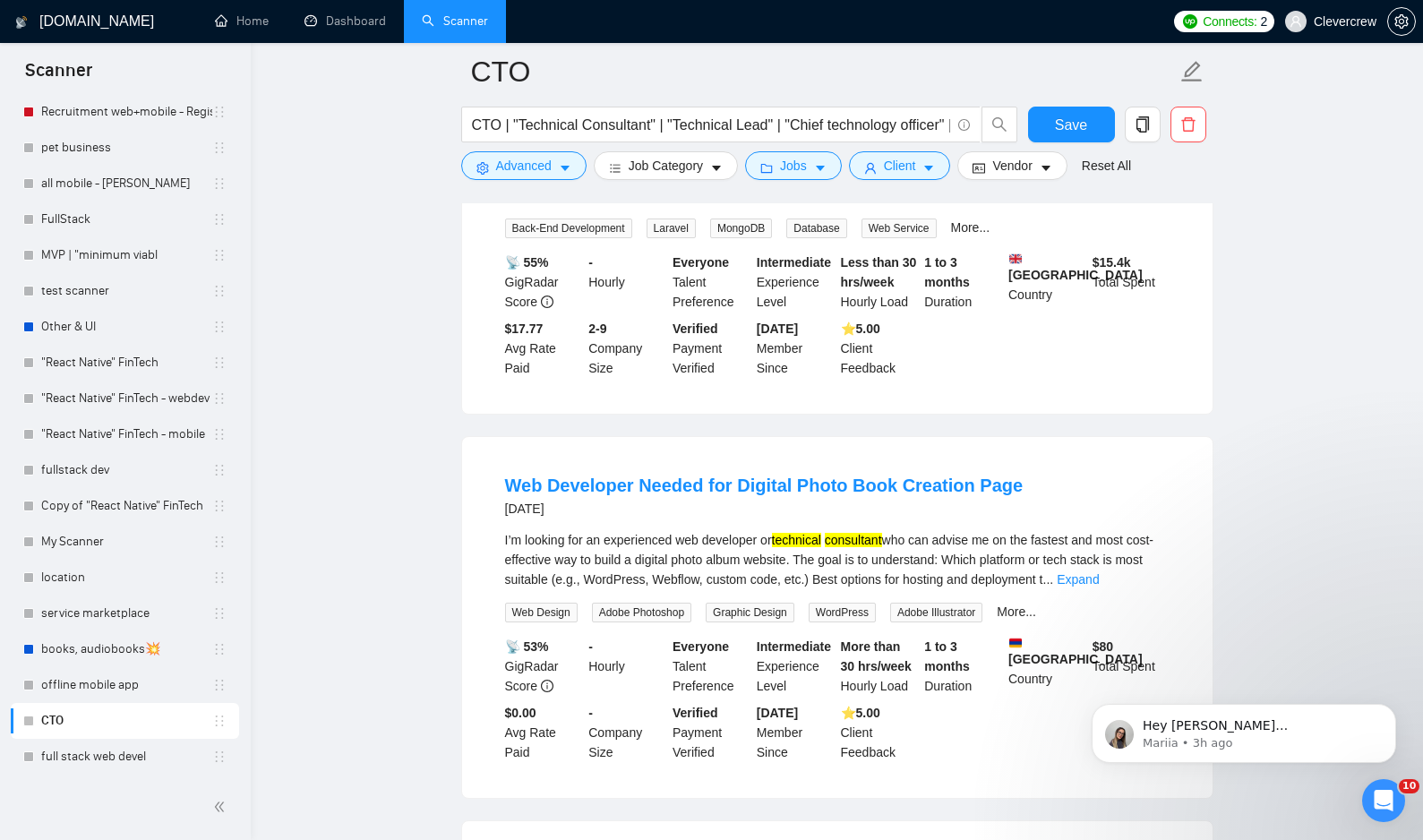
scroll to position [7455, 0]
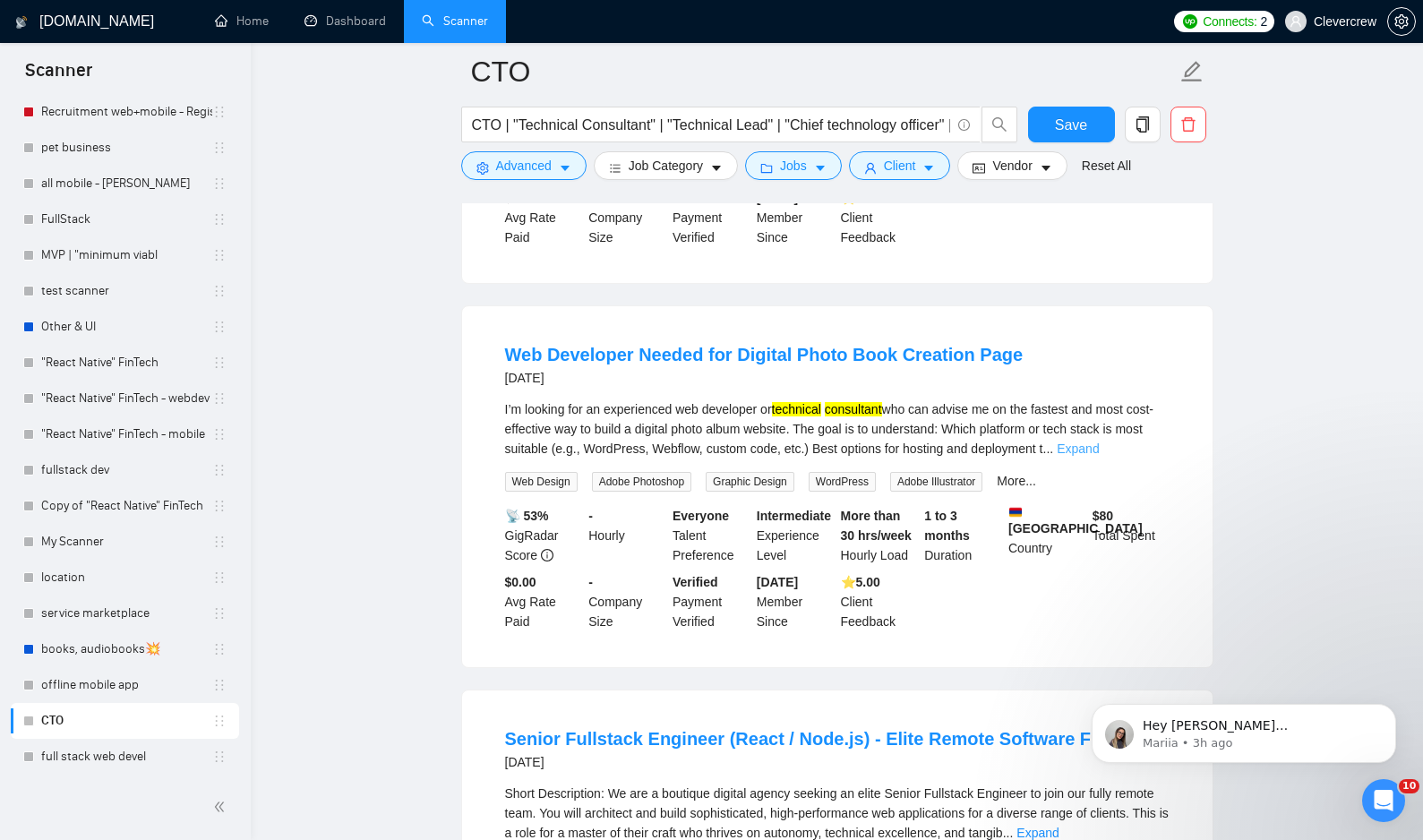
click at [1099, 455] on link "Expand" at bounding box center [1077, 448] width 42 height 14
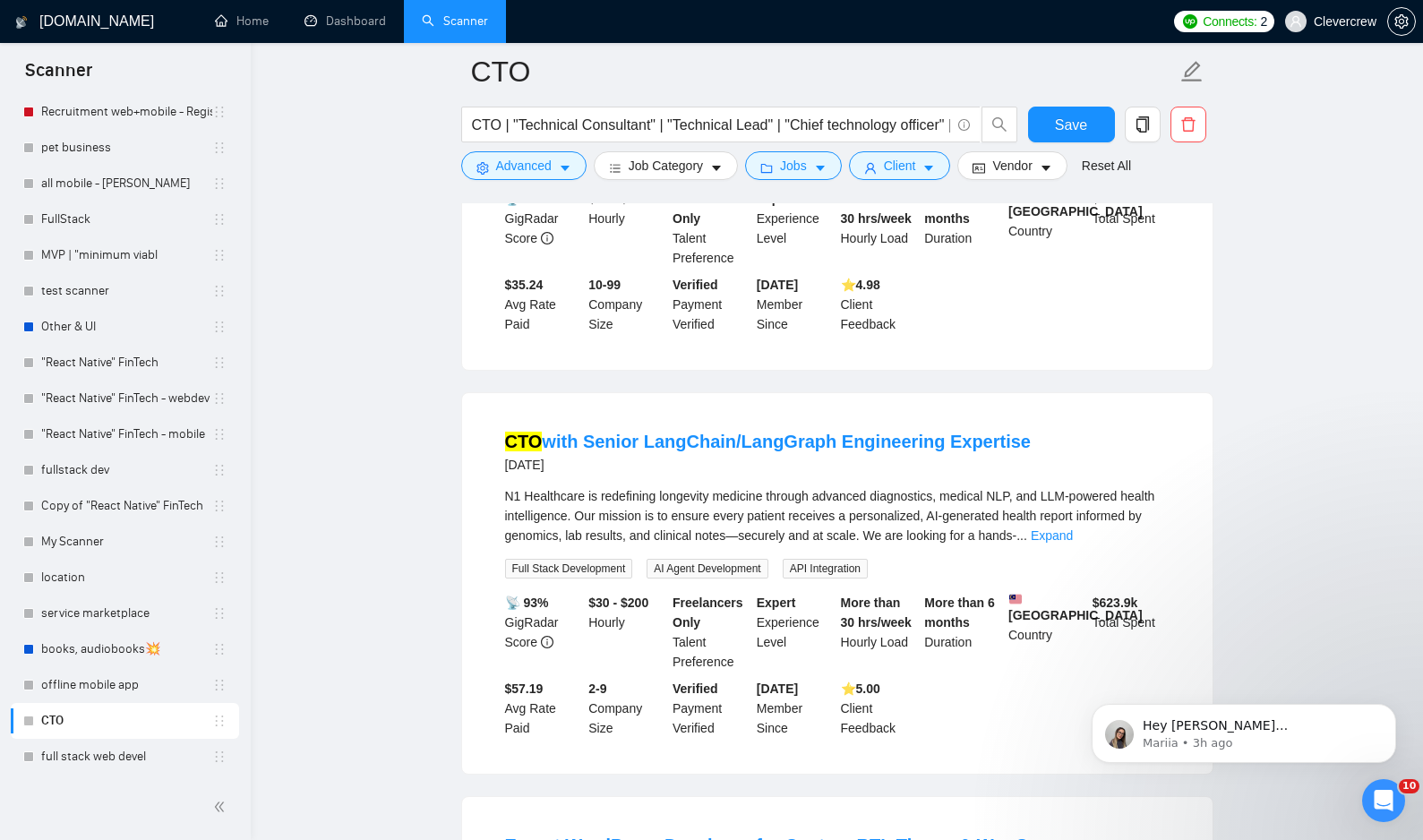
scroll to position [8302, 0]
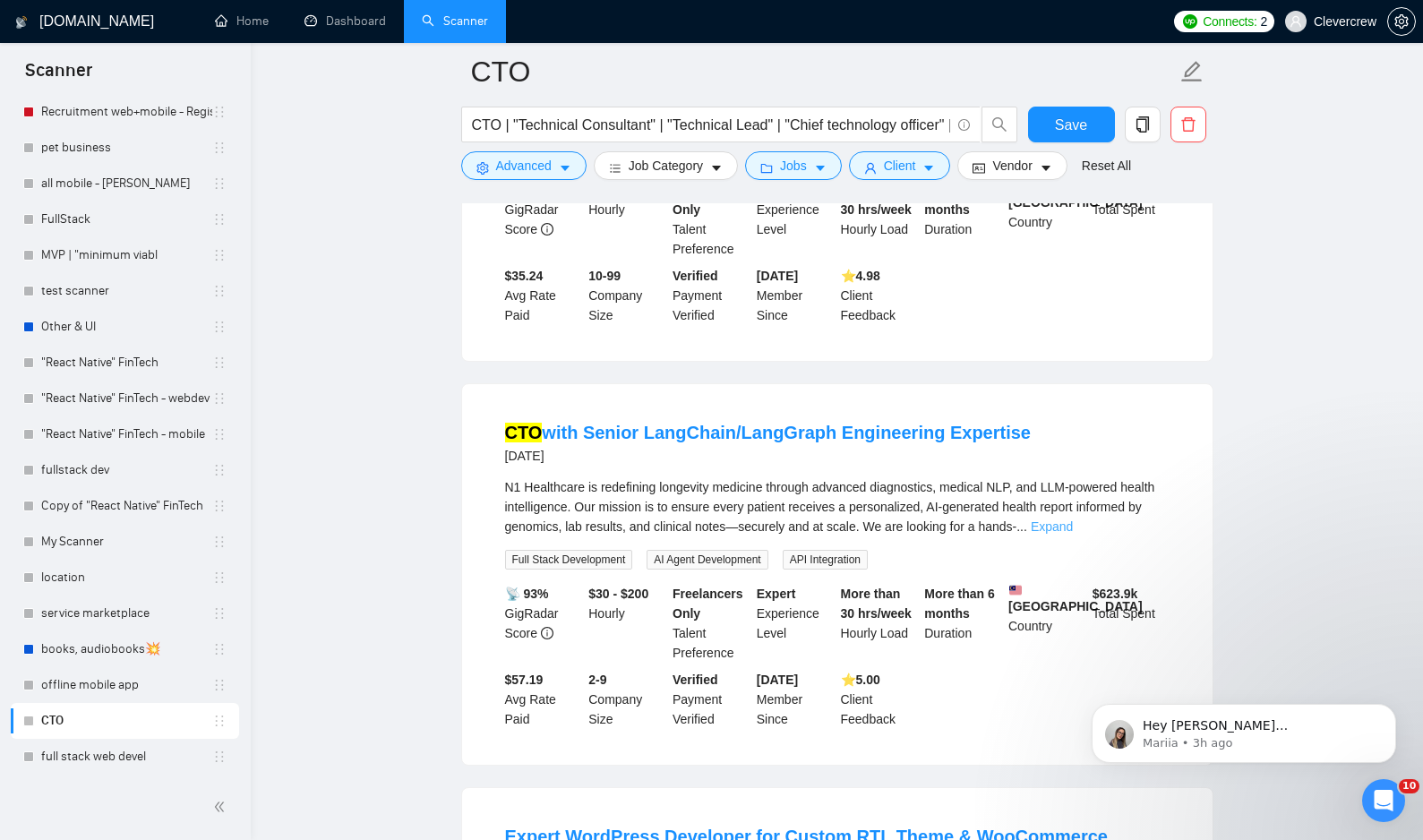
click at [1073, 534] on link "Expand" at bounding box center [1051, 526] width 42 height 14
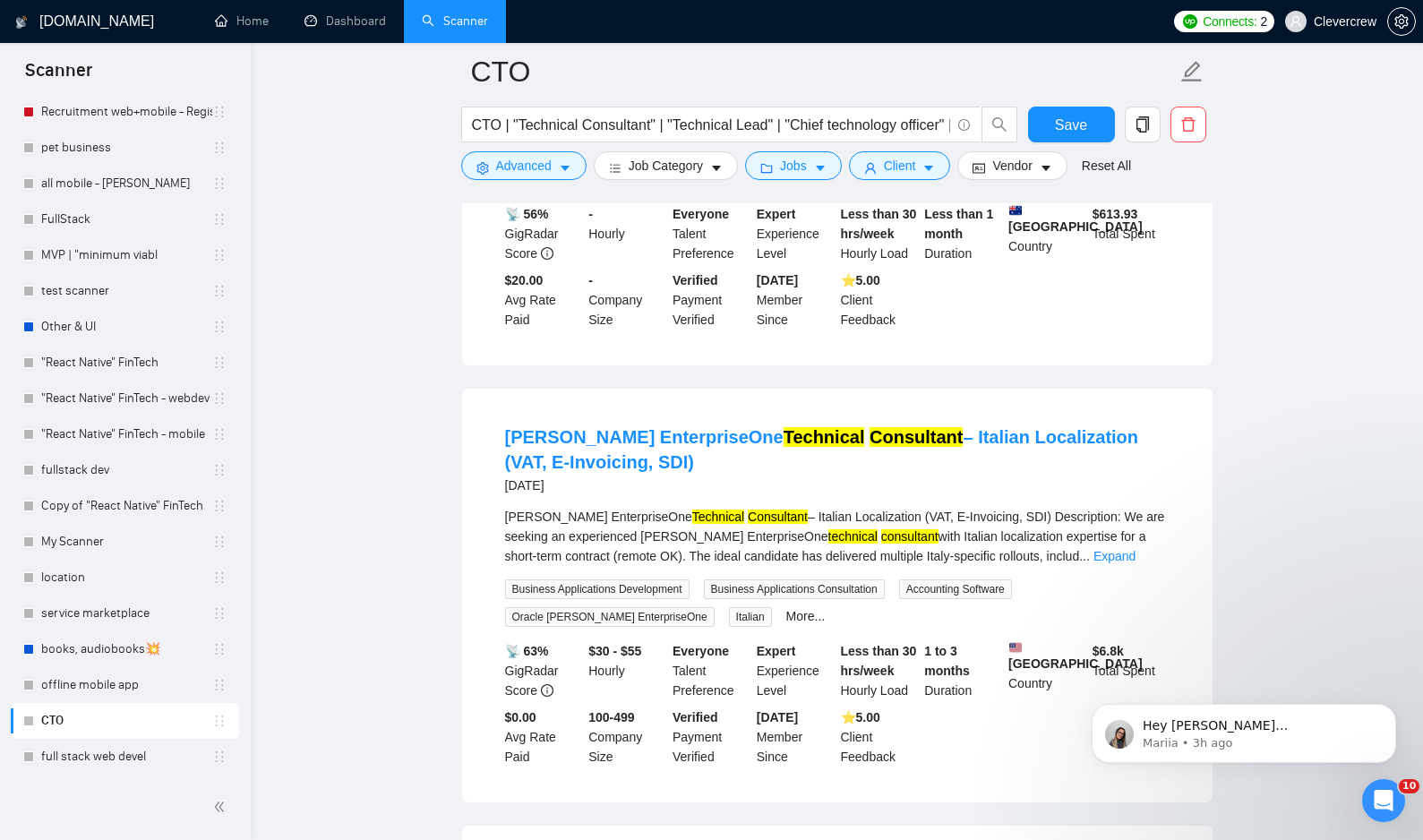
scroll to position [9556, 0]
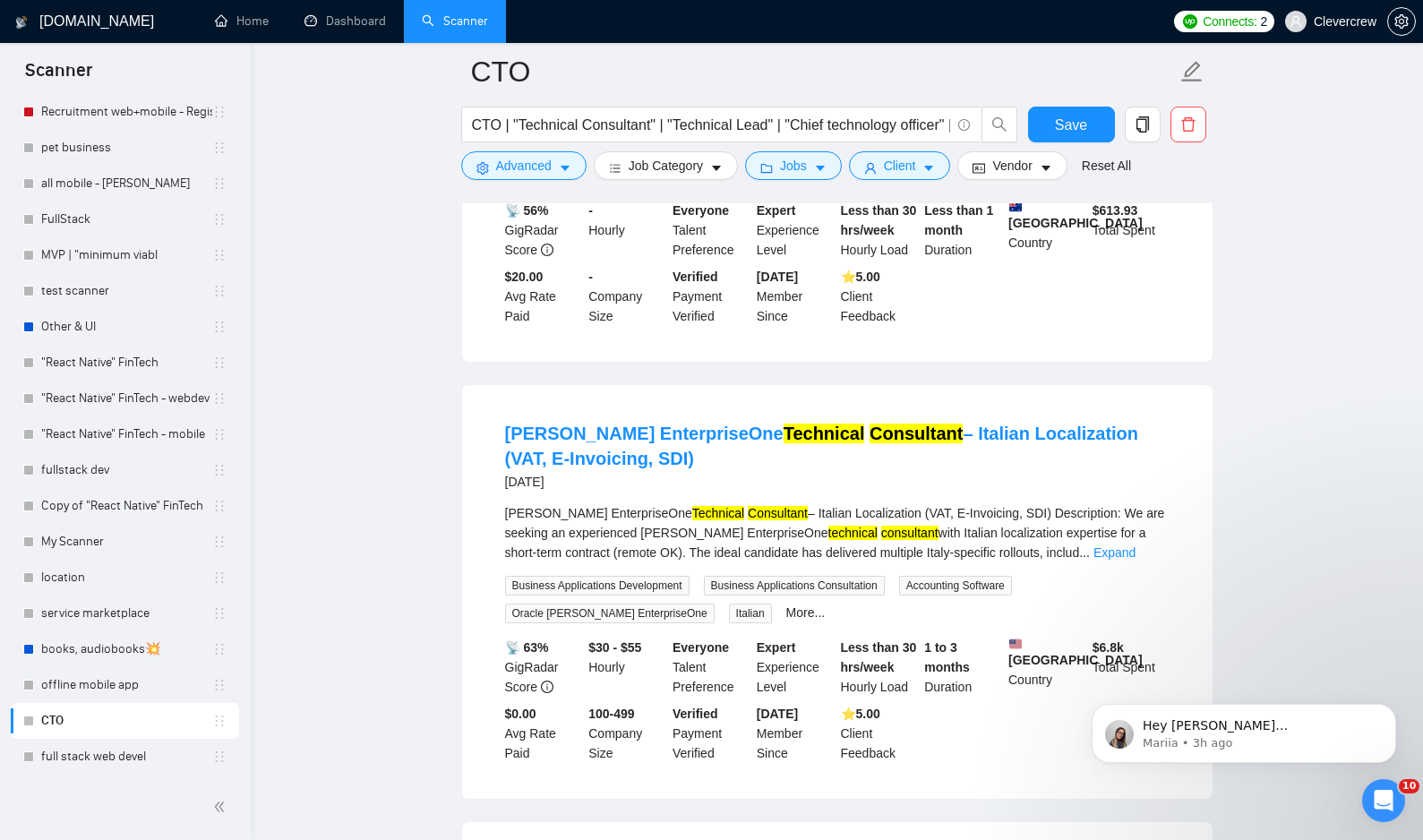
click at [1143, 562] on div "[PERSON_NAME] EnterpriseOne Technical Consultant – Italian Localization (VAT, E…" at bounding box center [836, 532] width 664 height 59
click at [1135, 560] on link "Expand" at bounding box center [1114, 552] width 42 height 14
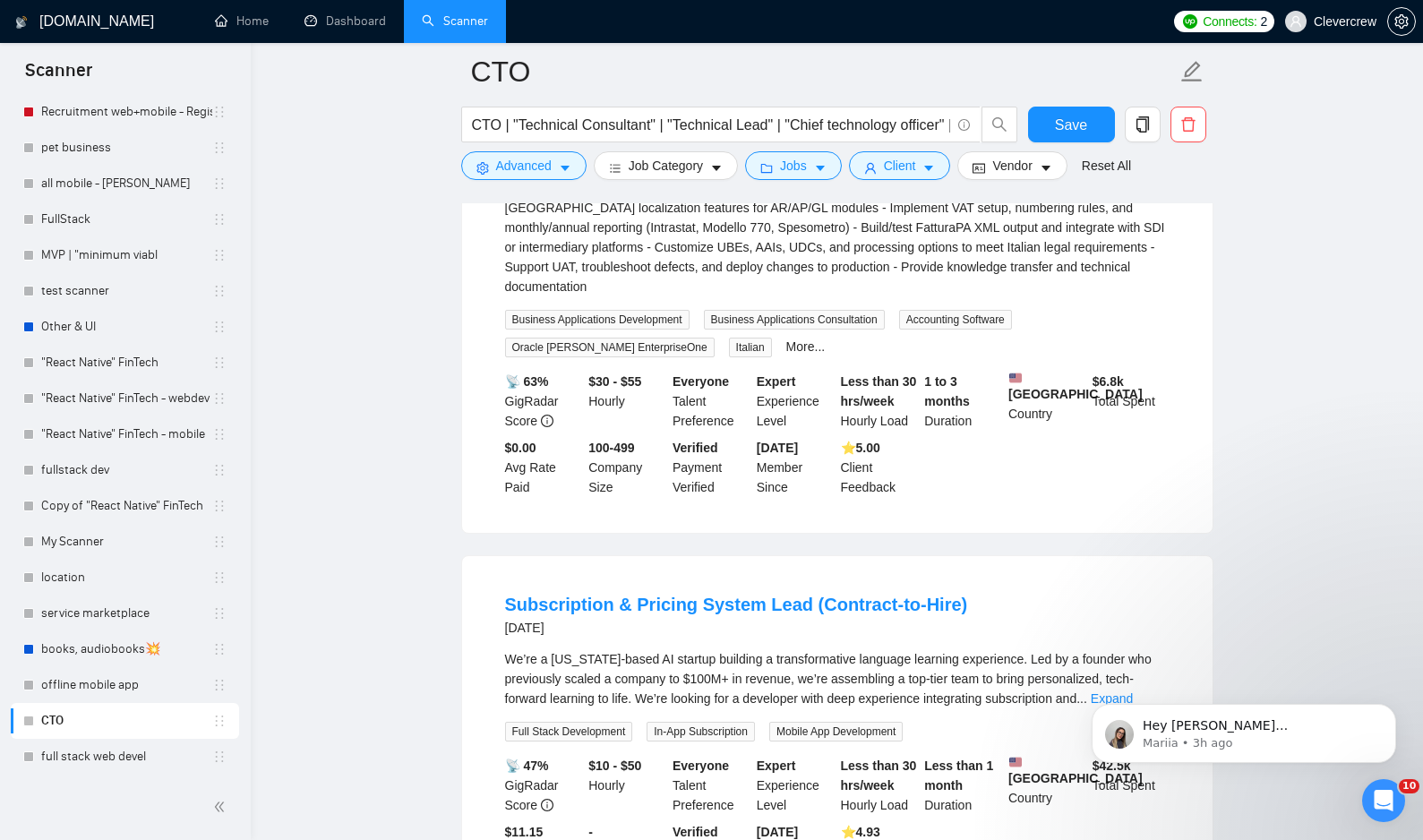
scroll to position [10113, 0]
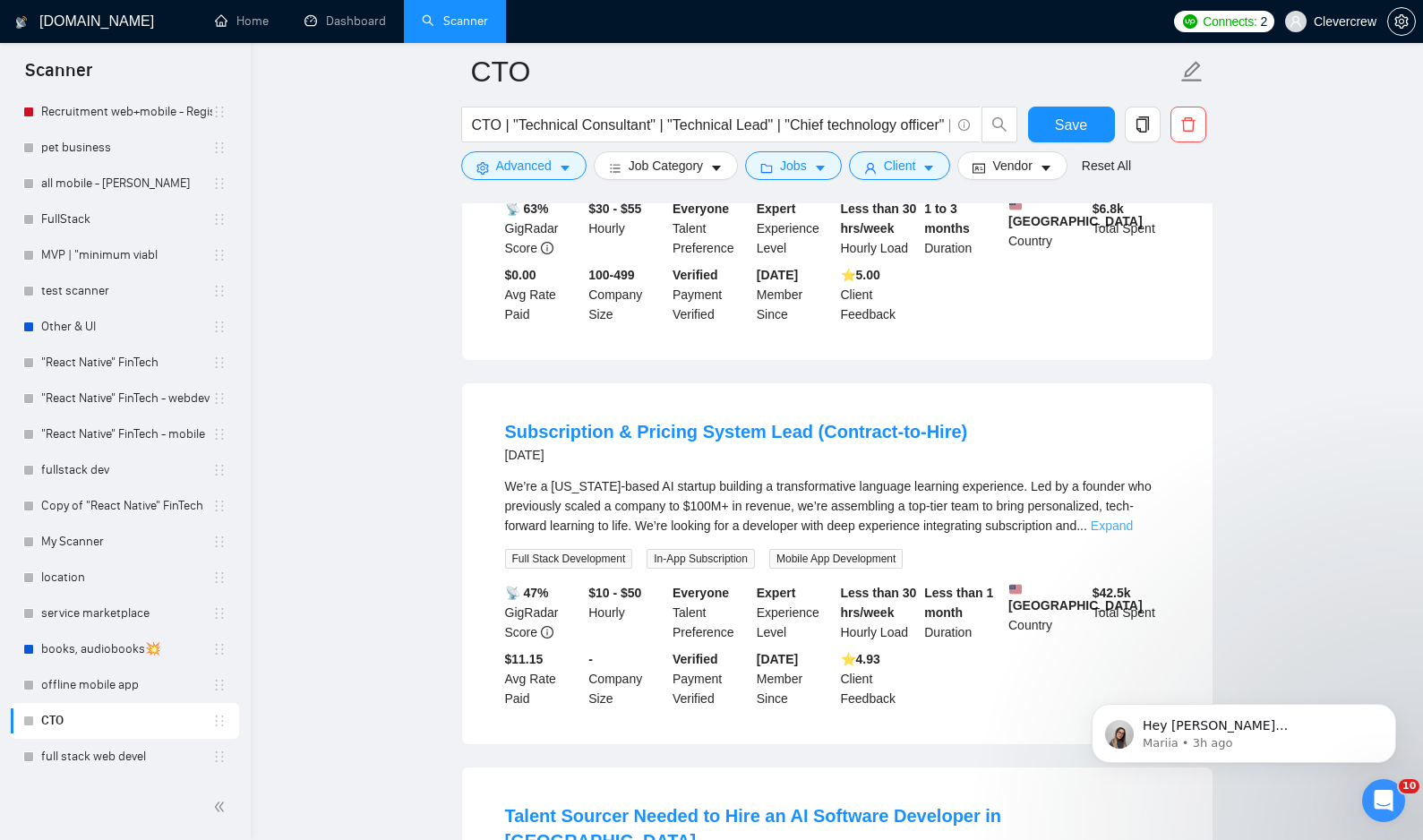
click at [1132, 533] on link "Expand" at bounding box center [1111, 525] width 42 height 14
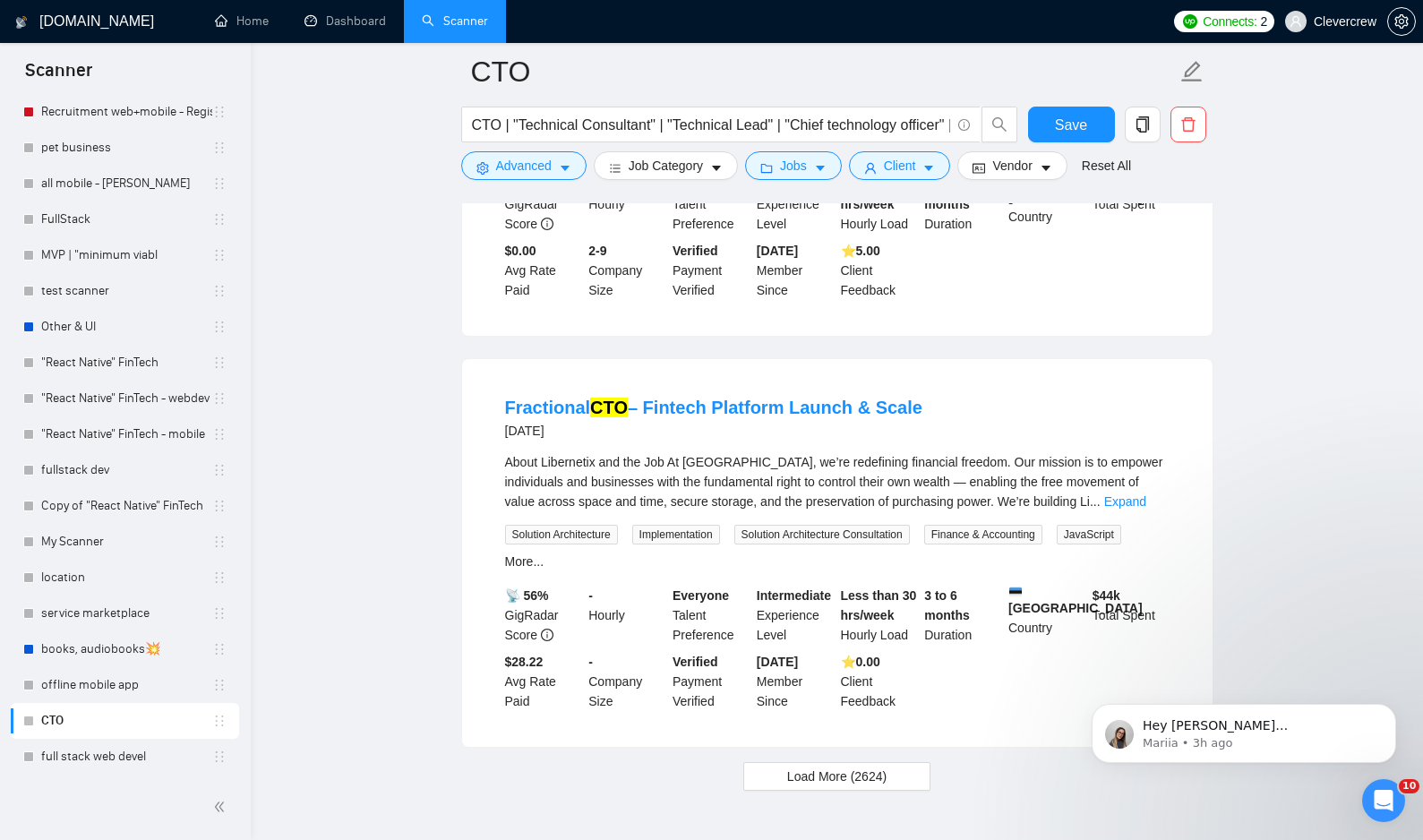
scroll to position [11420, 0]
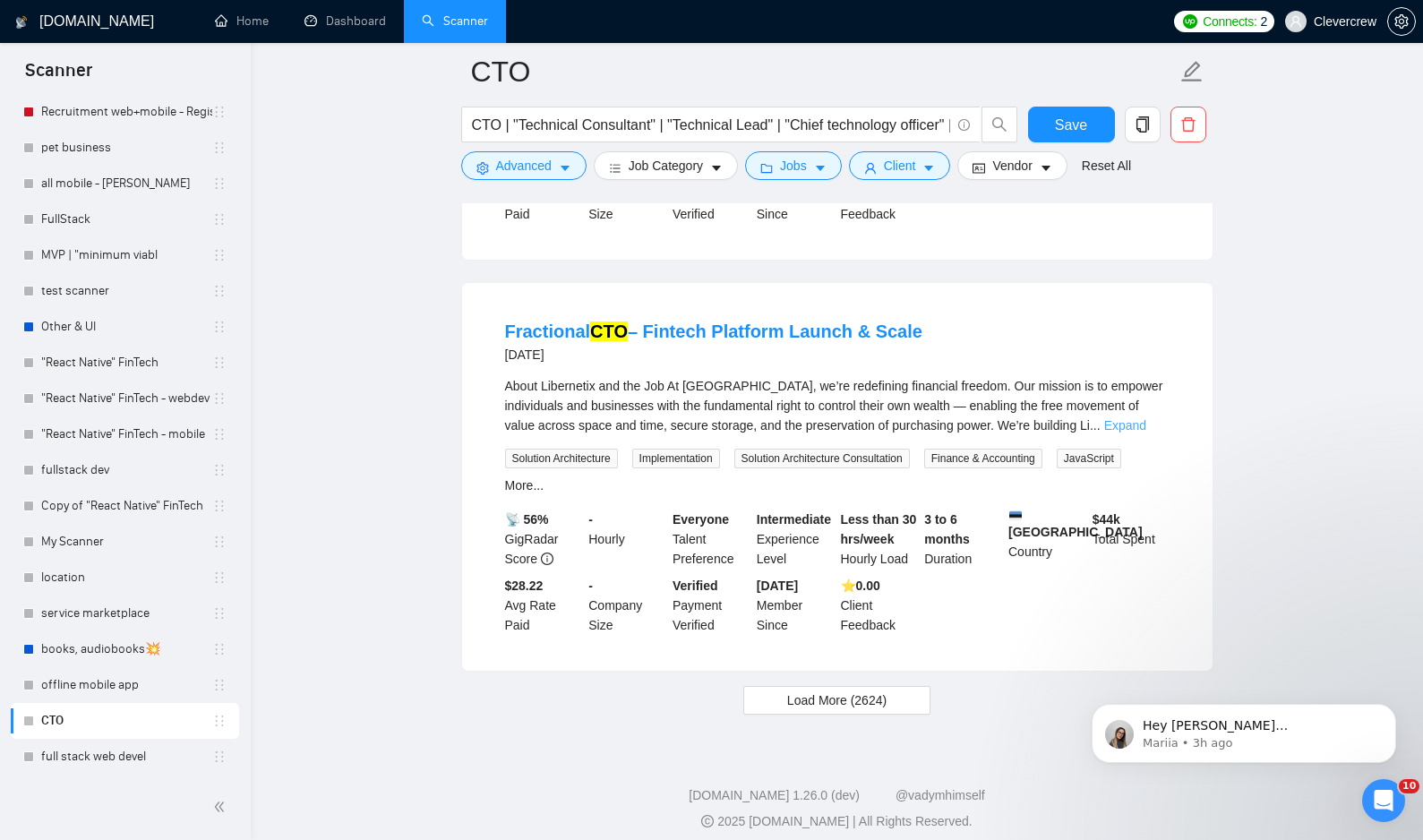
click at [1144, 432] on link "Expand" at bounding box center [1125, 425] width 42 height 14
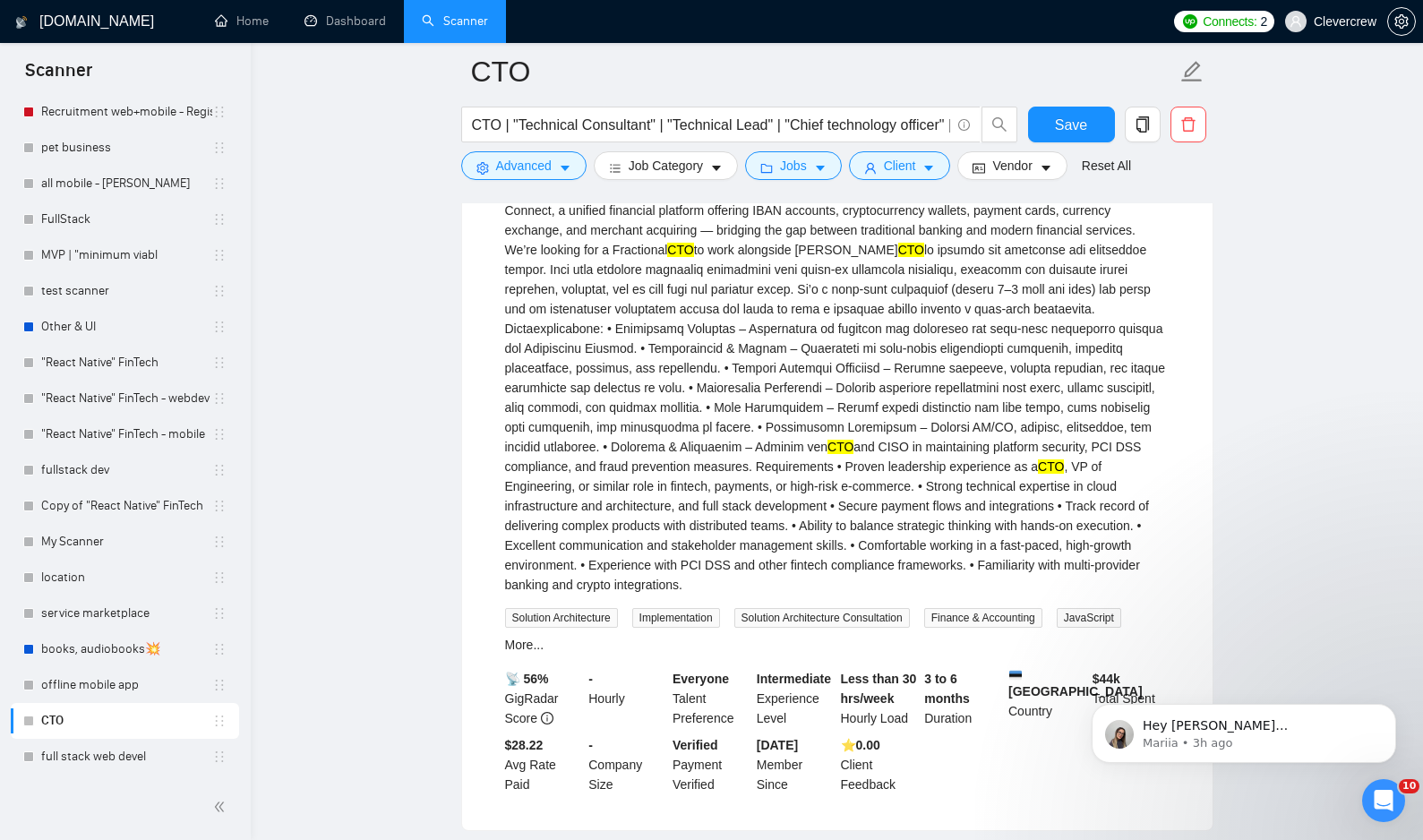
scroll to position [11661, 0]
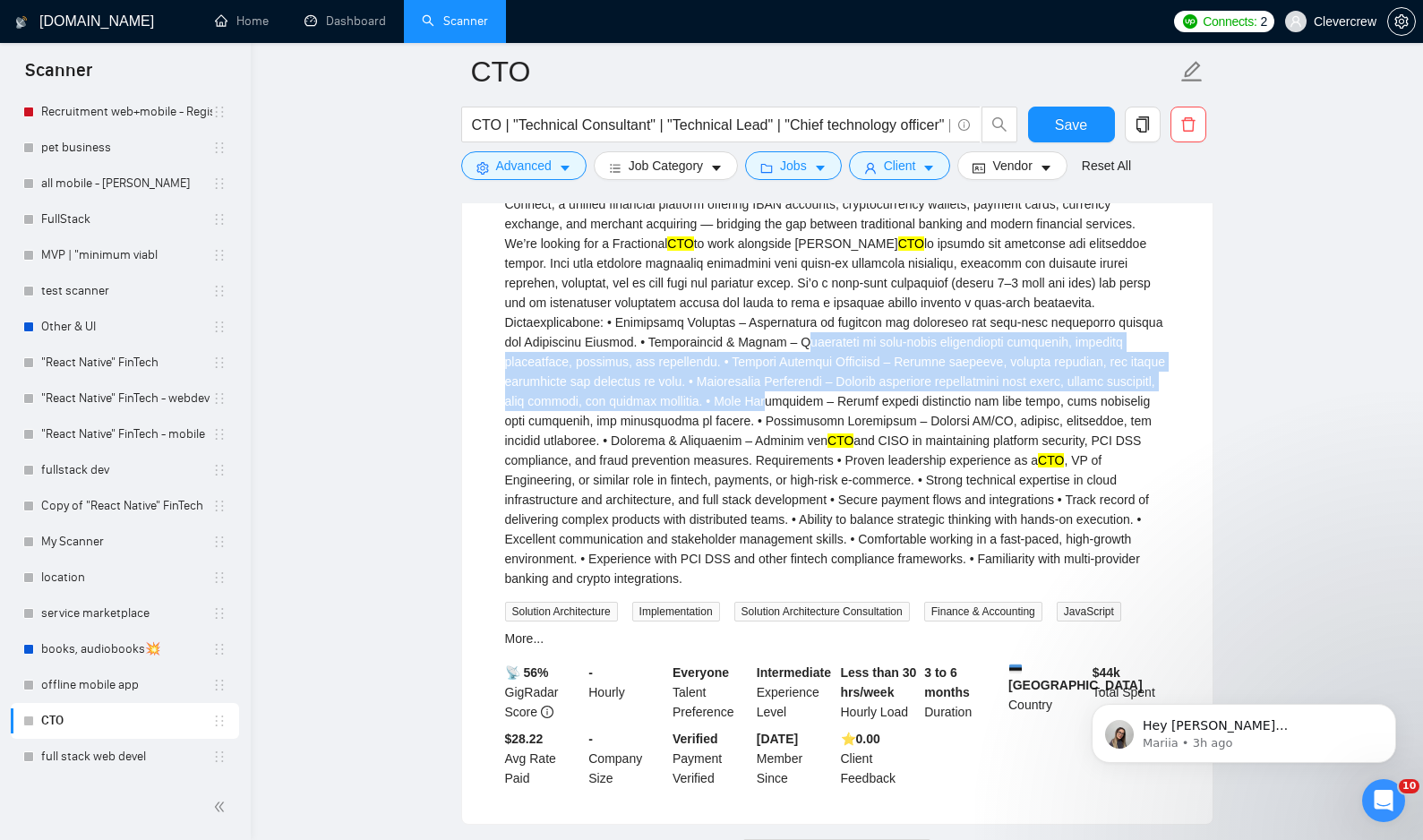
drag, startPoint x: 791, startPoint y: 416, endPoint x: 839, endPoint y: 478, distance: 78.4
click at [839, 478] on div "About Libernetix and the Job At [GEOGRAPHIC_DATA], we’re redefining financial f…" at bounding box center [836, 361] width 664 height 454
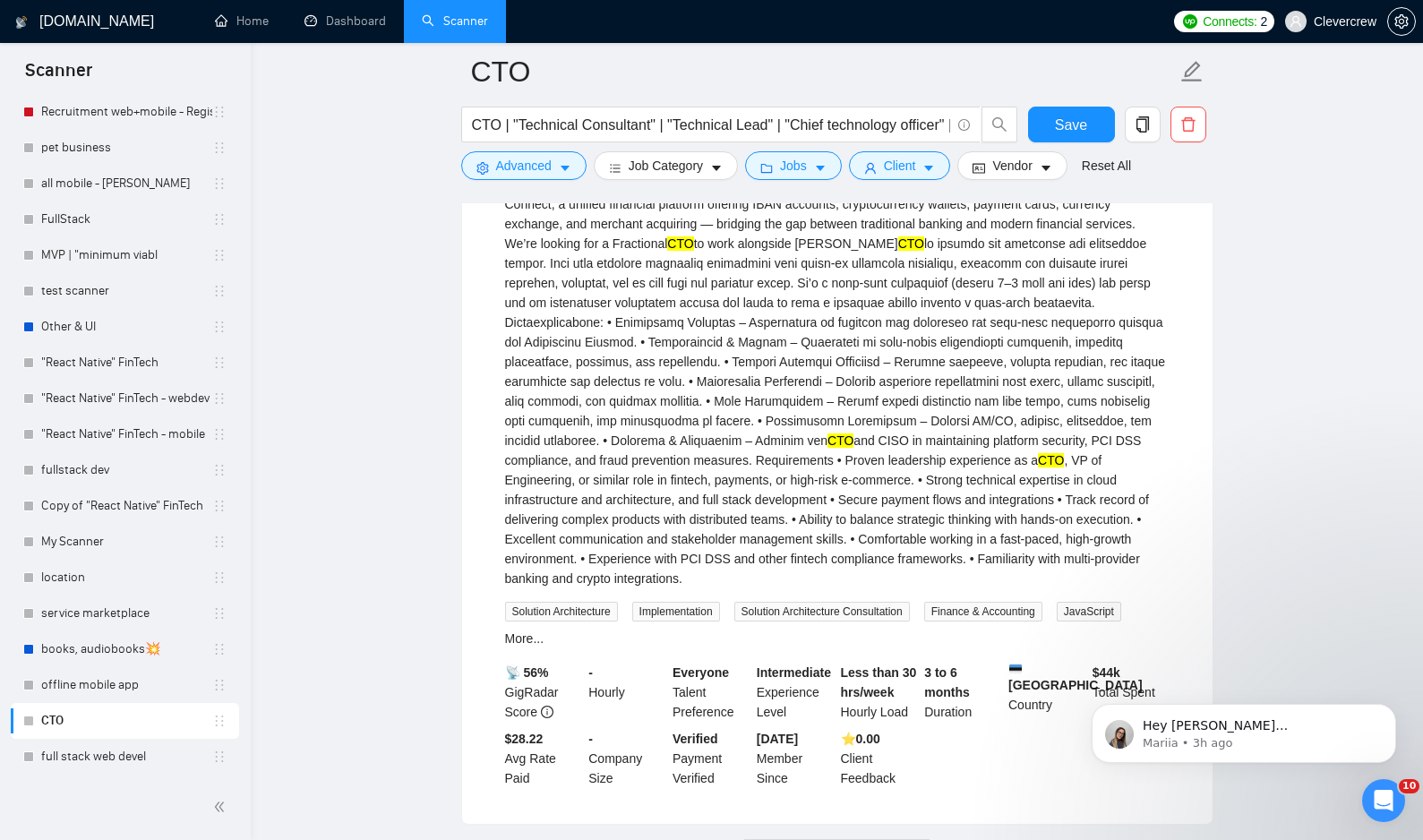
click at [959, 455] on div "About Libernetix and the Job At [GEOGRAPHIC_DATA], we’re redefining financial f…" at bounding box center [836, 361] width 664 height 454
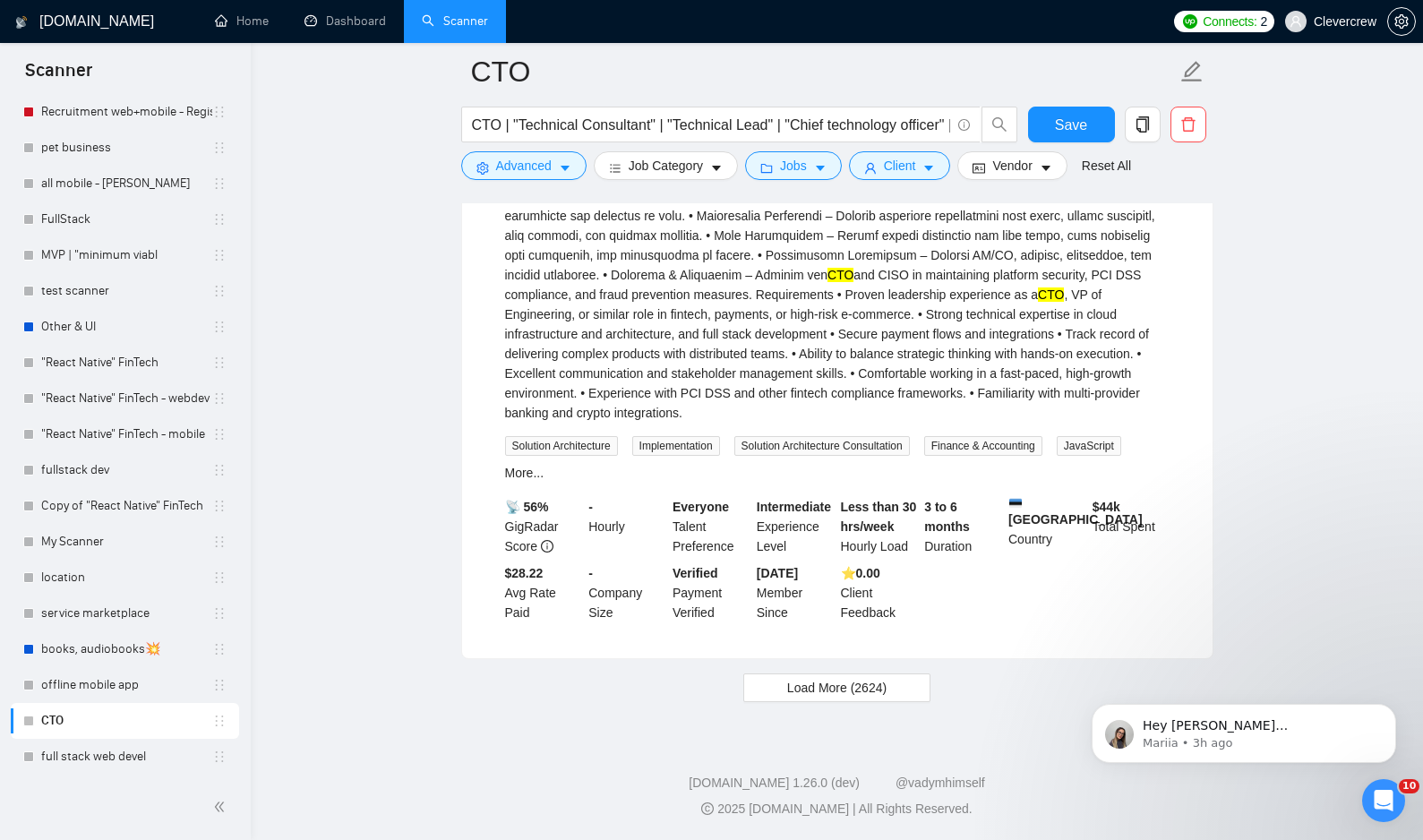
scroll to position [11900, 0]
click at [799, 687] on span "Load More (2624)" at bounding box center [836, 687] width 100 height 20
